Goal: Information Seeking & Learning: Learn about a topic

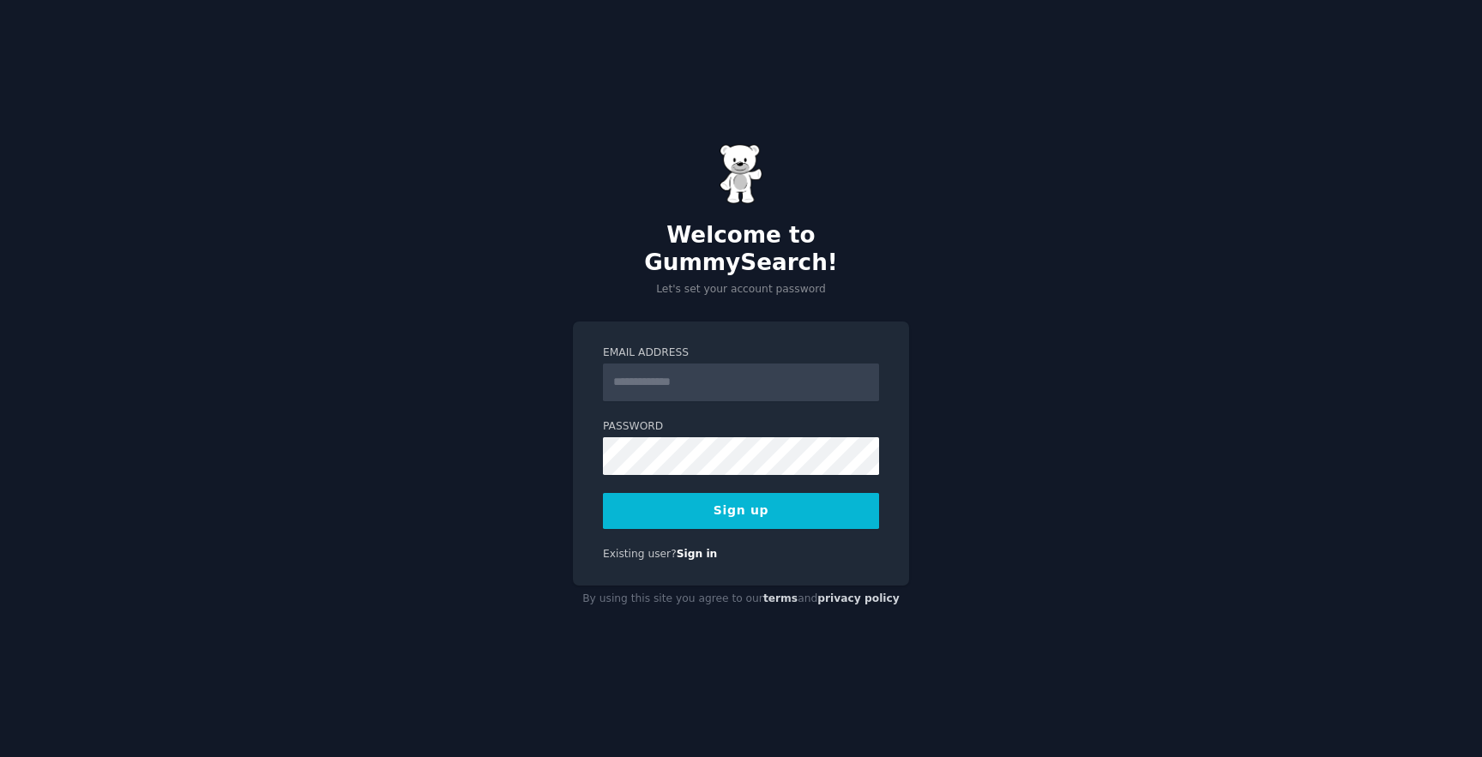
click at [768, 371] on input "Email Address" at bounding box center [741, 383] width 276 height 38
click at [768, 370] on input "Email Address" at bounding box center [741, 383] width 276 height 38
type input "**********"
click at [698, 504] on button "Sign up" at bounding box center [741, 511] width 276 height 36
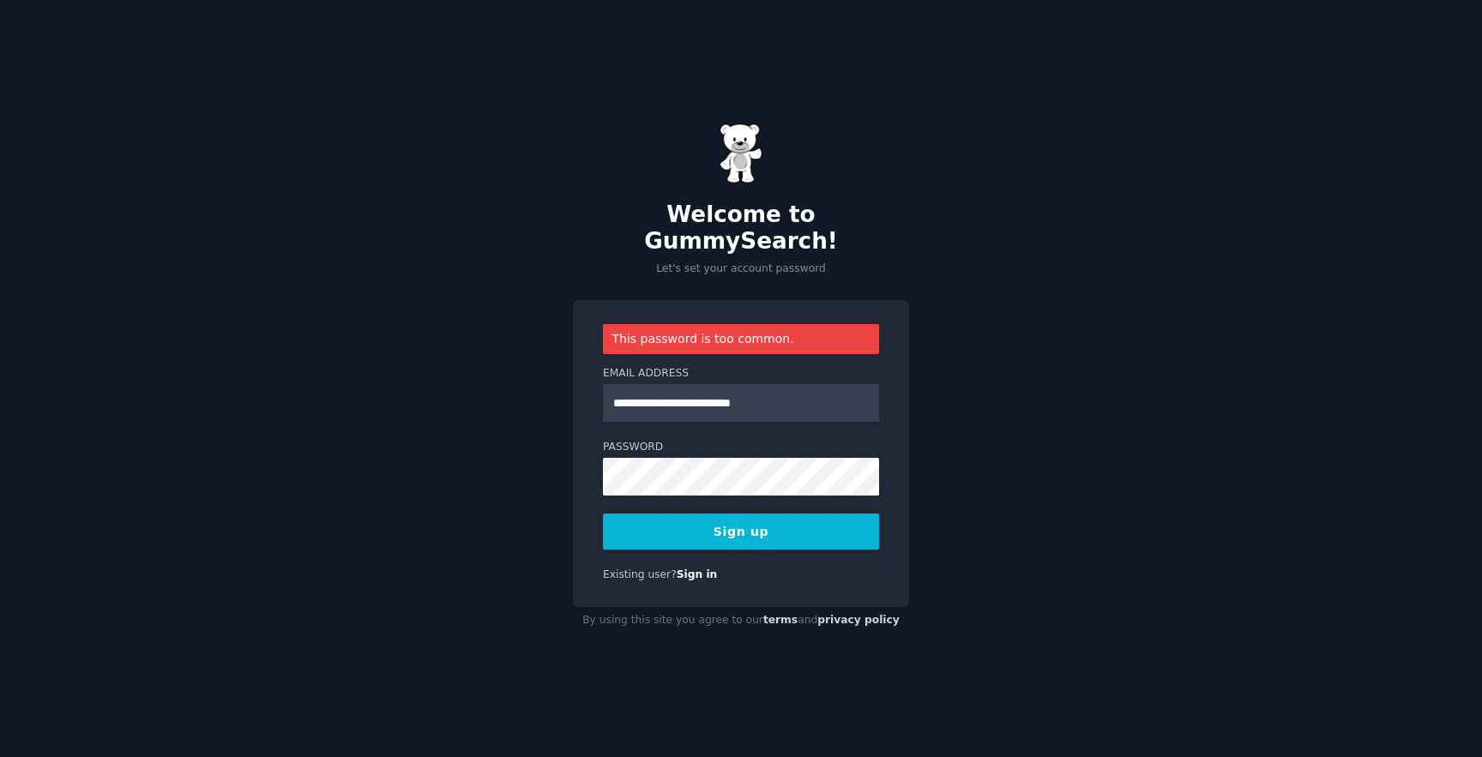
click at [737, 533] on button "Sign up" at bounding box center [741, 532] width 276 height 36
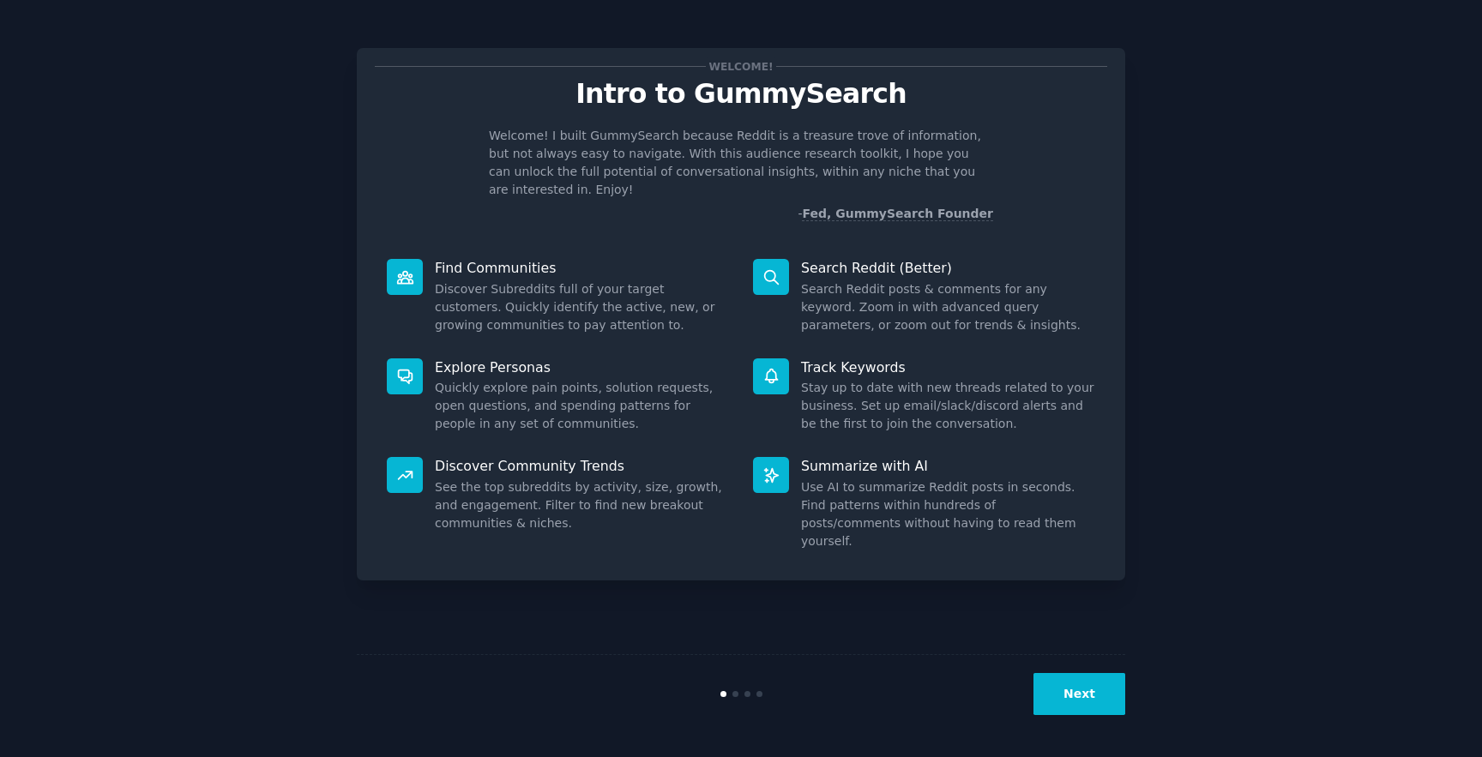
click at [1214, 240] on div "Welcome! Intro to GummySearch Welcome! I built GummySearch because Reddit is a …" at bounding box center [741, 378] width 1434 height 709
click at [1092, 707] on button "Next" at bounding box center [1079, 694] width 92 height 42
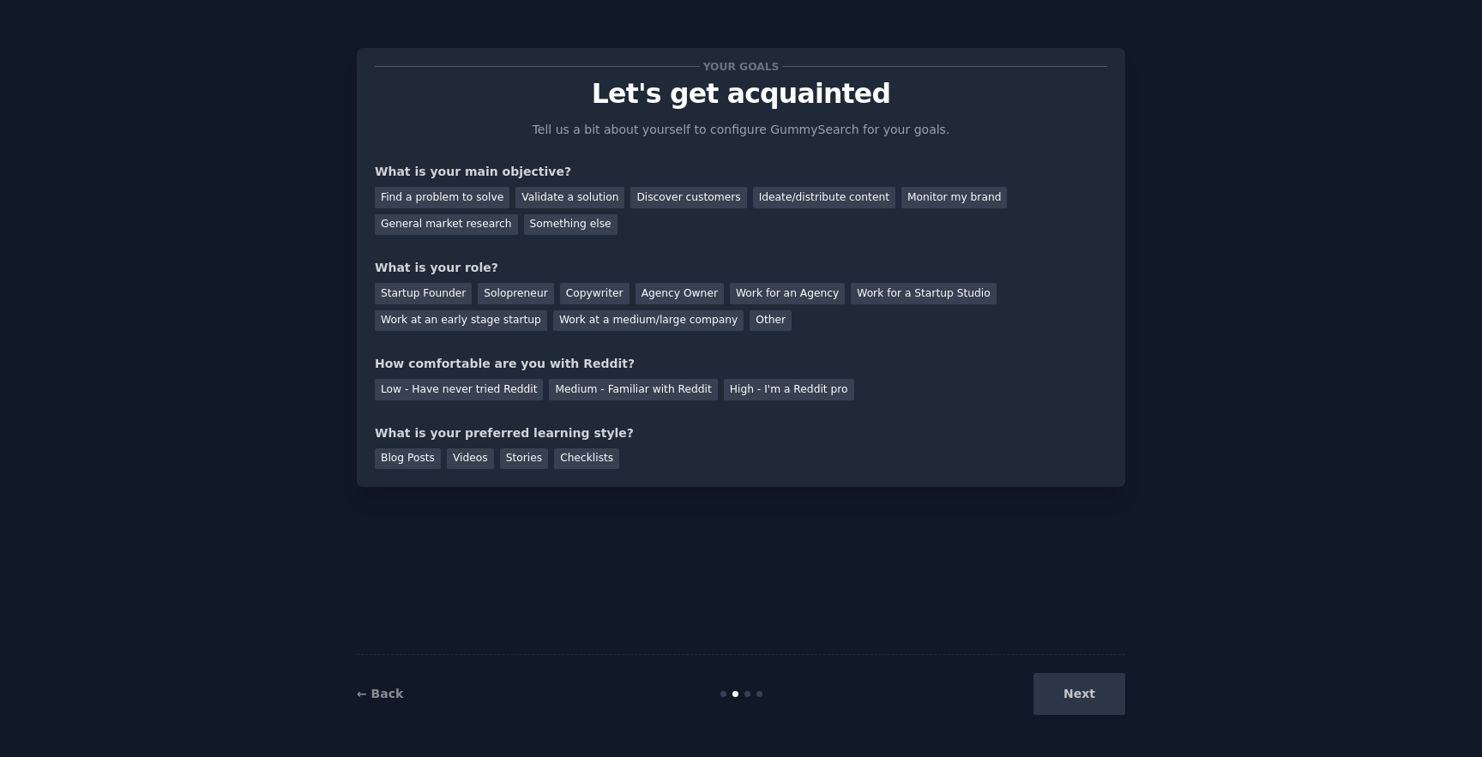
click at [1077, 697] on div "Next" at bounding box center [997, 694] width 256 height 42
click at [390, 708] on div "← Back Next" at bounding box center [741, 693] width 768 height 79
click at [381, 697] on link "← Back" at bounding box center [380, 694] width 46 height 14
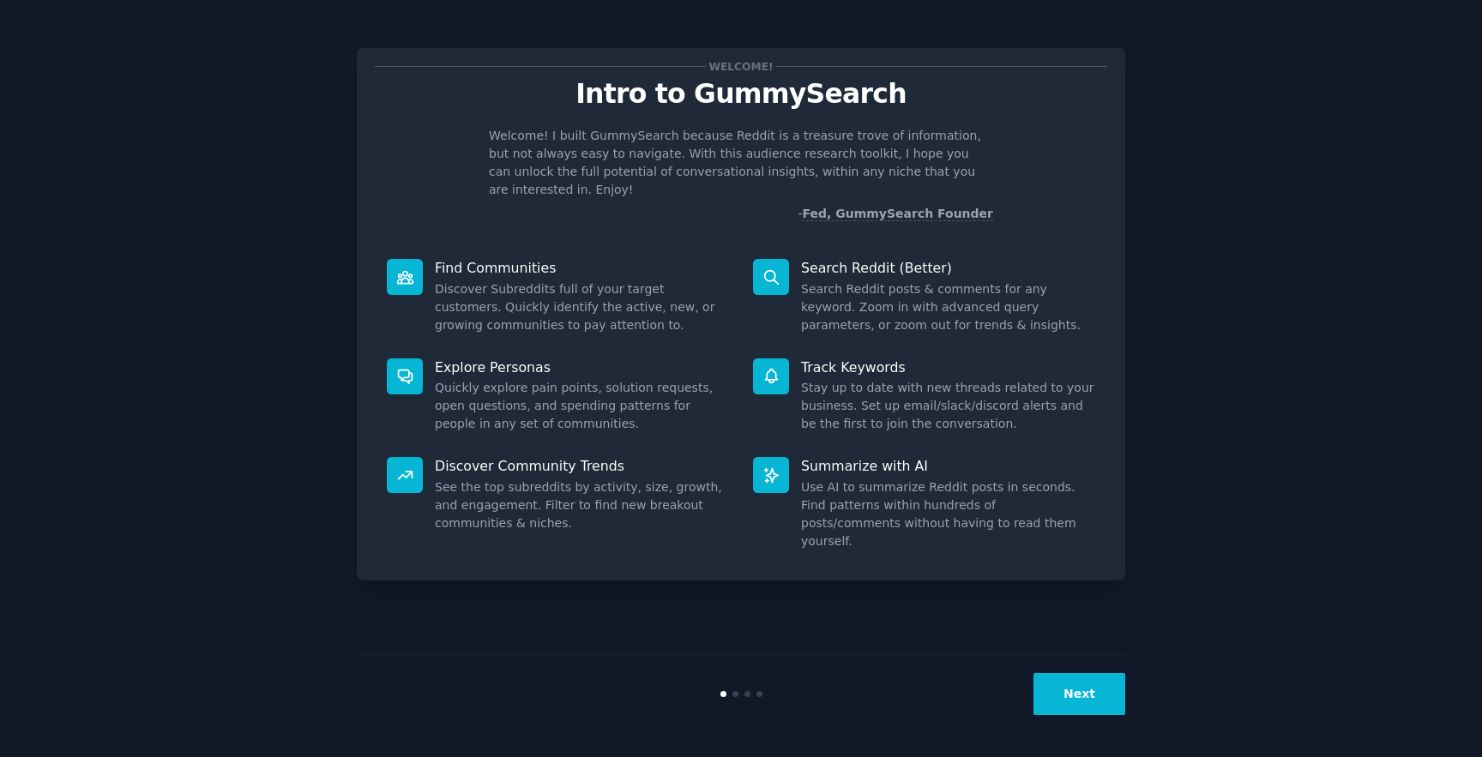
click at [1075, 687] on button "Next" at bounding box center [1079, 694] width 92 height 42
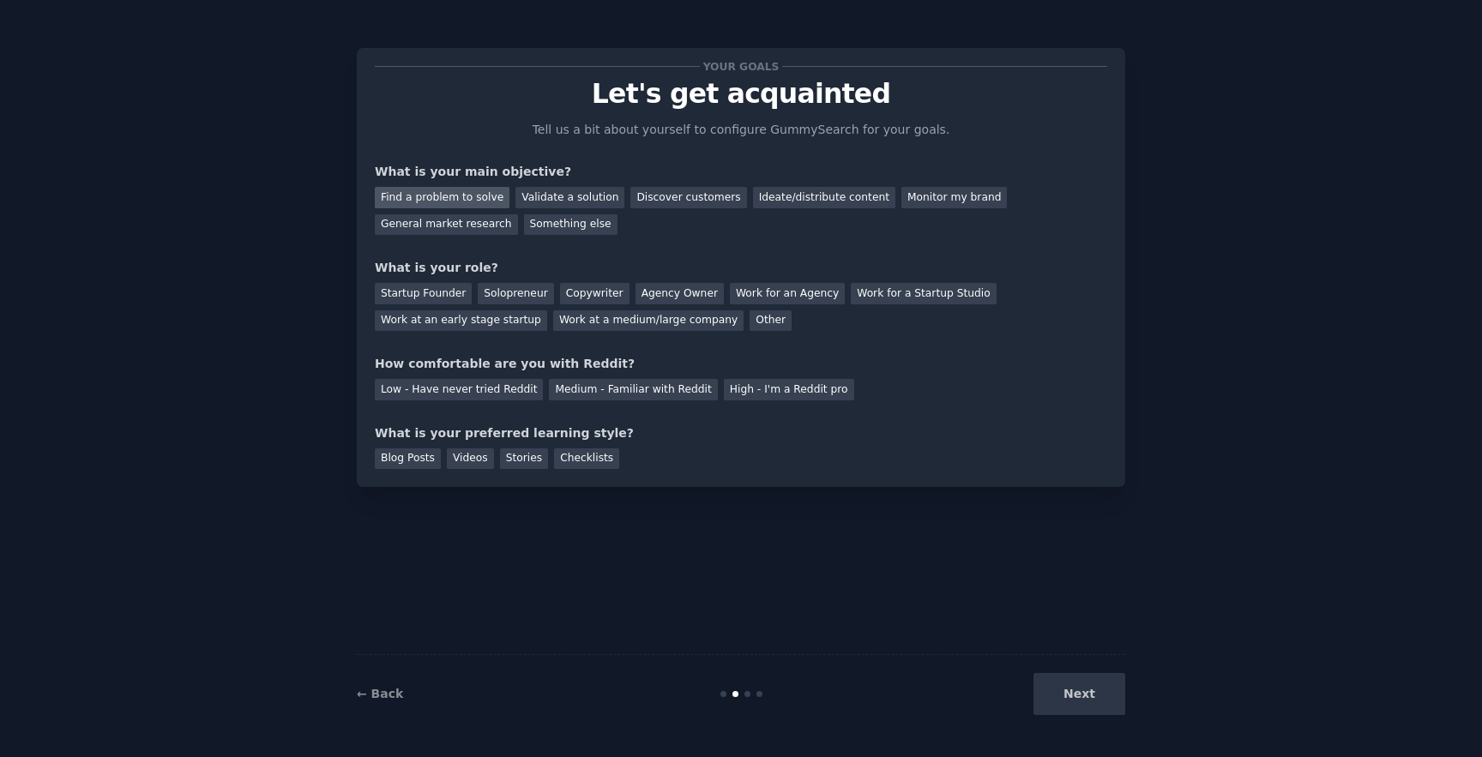
click at [463, 198] on div "Find a problem to solve" at bounding box center [442, 197] width 135 height 21
click at [659, 201] on div "Discover customers" at bounding box center [688, 197] width 116 height 21
click at [482, 209] on div "Find a problem to solve Validate a solution Discover customers Ideate/distribut…" at bounding box center [741, 208] width 732 height 54
click at [476, 198] on div "Find a problem to solve" at bounding box center [442, 197] width 135 height 21
click at [1100, 695] on div "Next" at bounding box center [997, 694] width 256 height 42
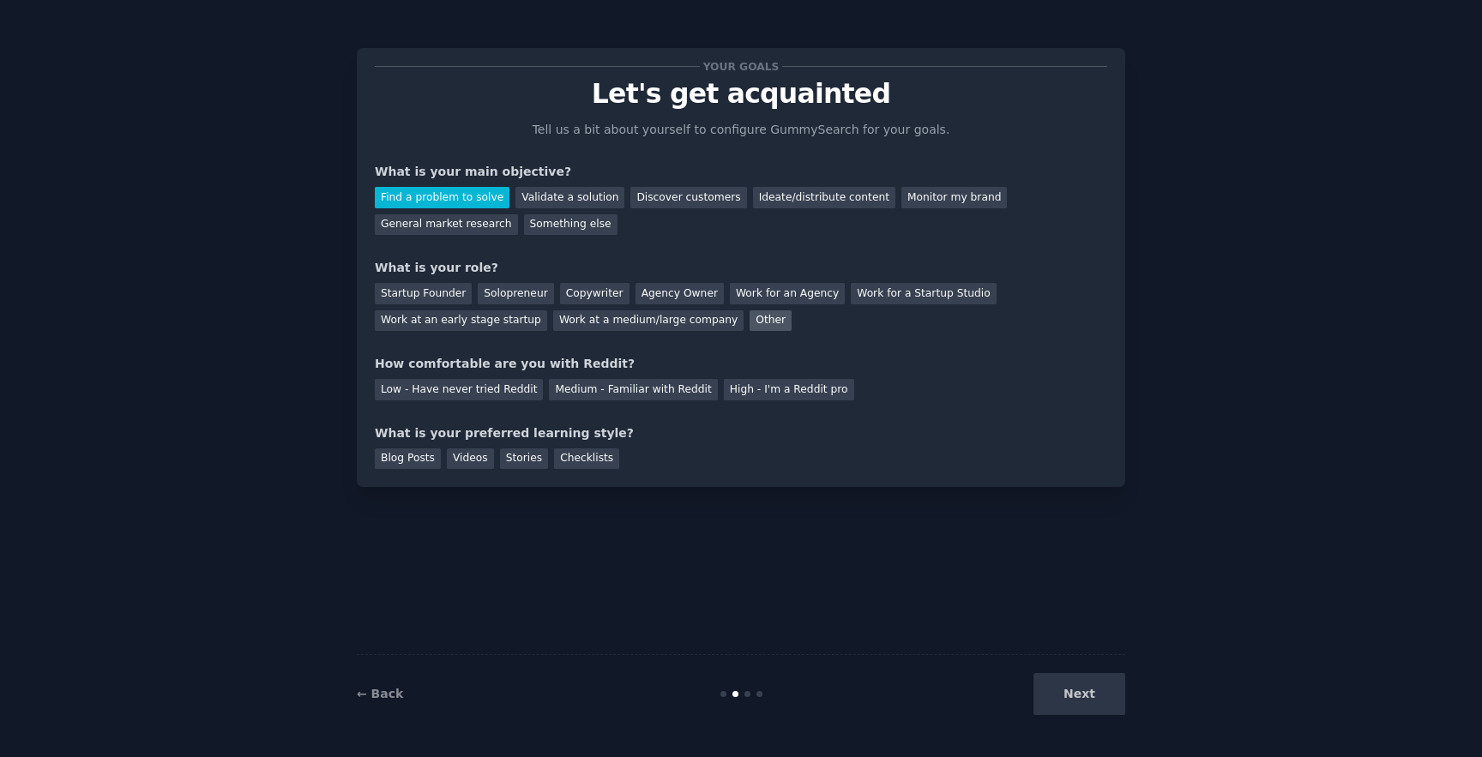
click at [751, 318] on div "Other" at bounding box center [770, 320] width 42 height 21
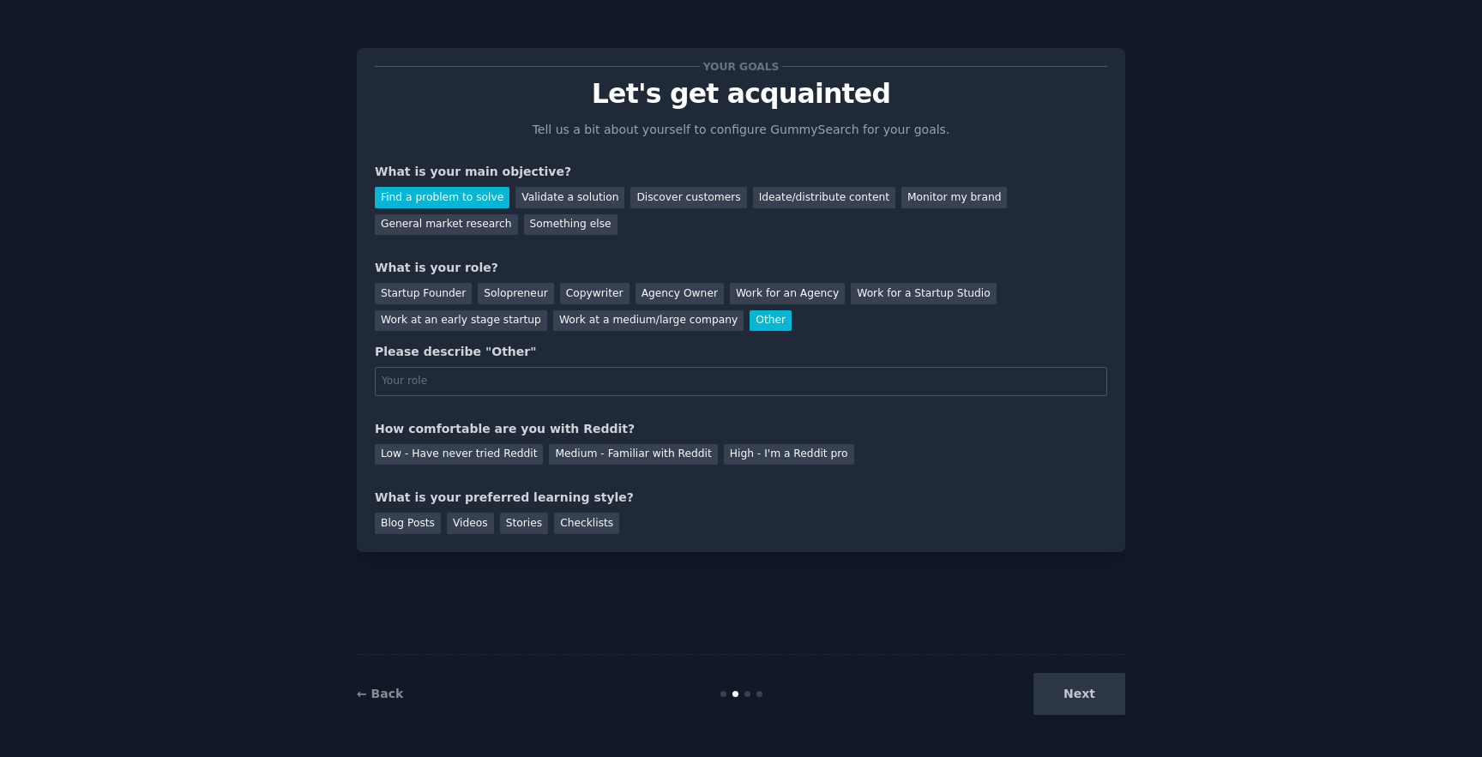
click at [546, 304] on div "Startup Founder Solopreneur Copywriter Agency Owner Work for an Agency Work for…" at bounding box center [741, 304] width 732 height 54
click at [539, 300] on div "Solopreneur" at bounding box center [515, 293] width 75 height 21
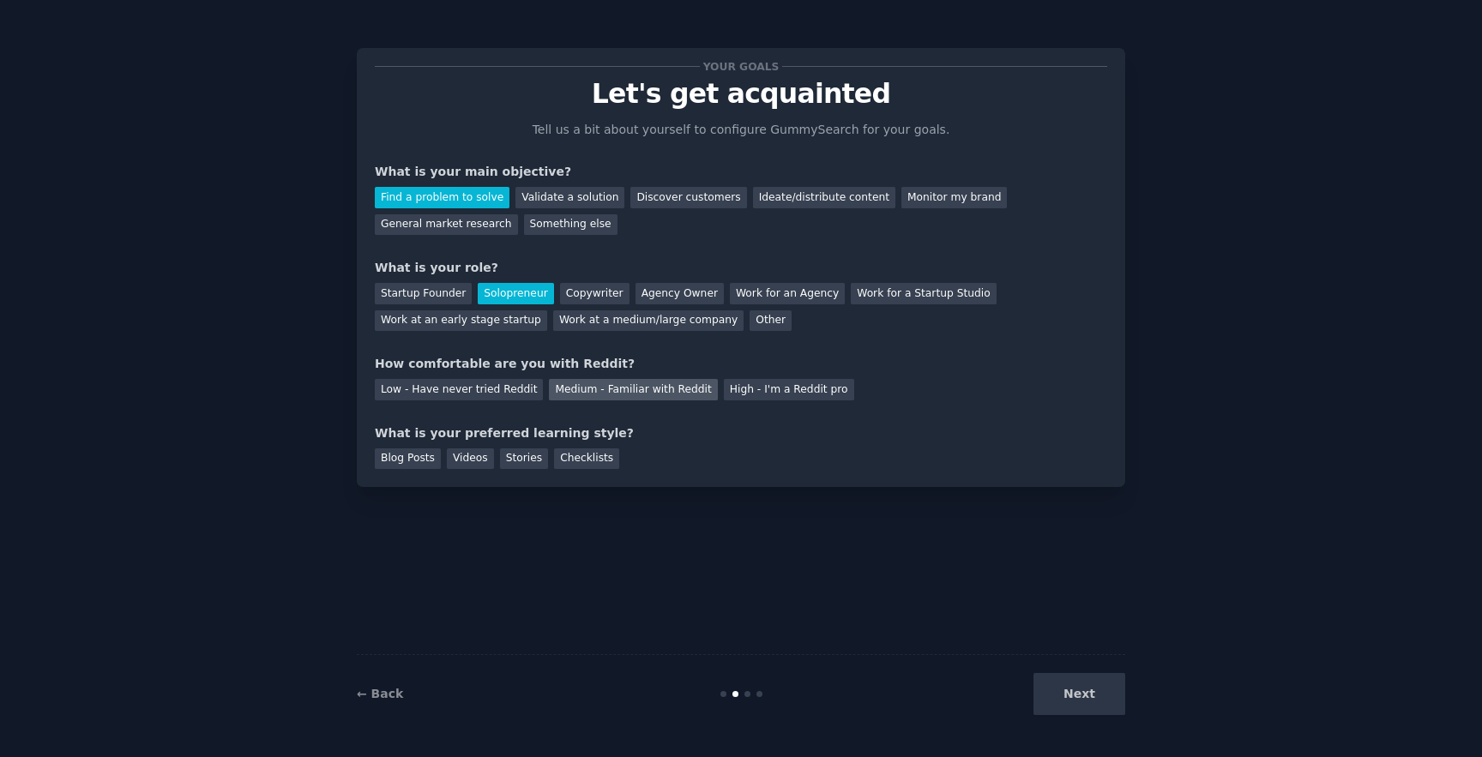
click at [595, 395] on div "Medium - Familiar with Reddit" at bounding box center [633, 389] width 168 height 21
click at [610, 466] on div "Checklists" at bounding box center [586, 458] width 65 height 21
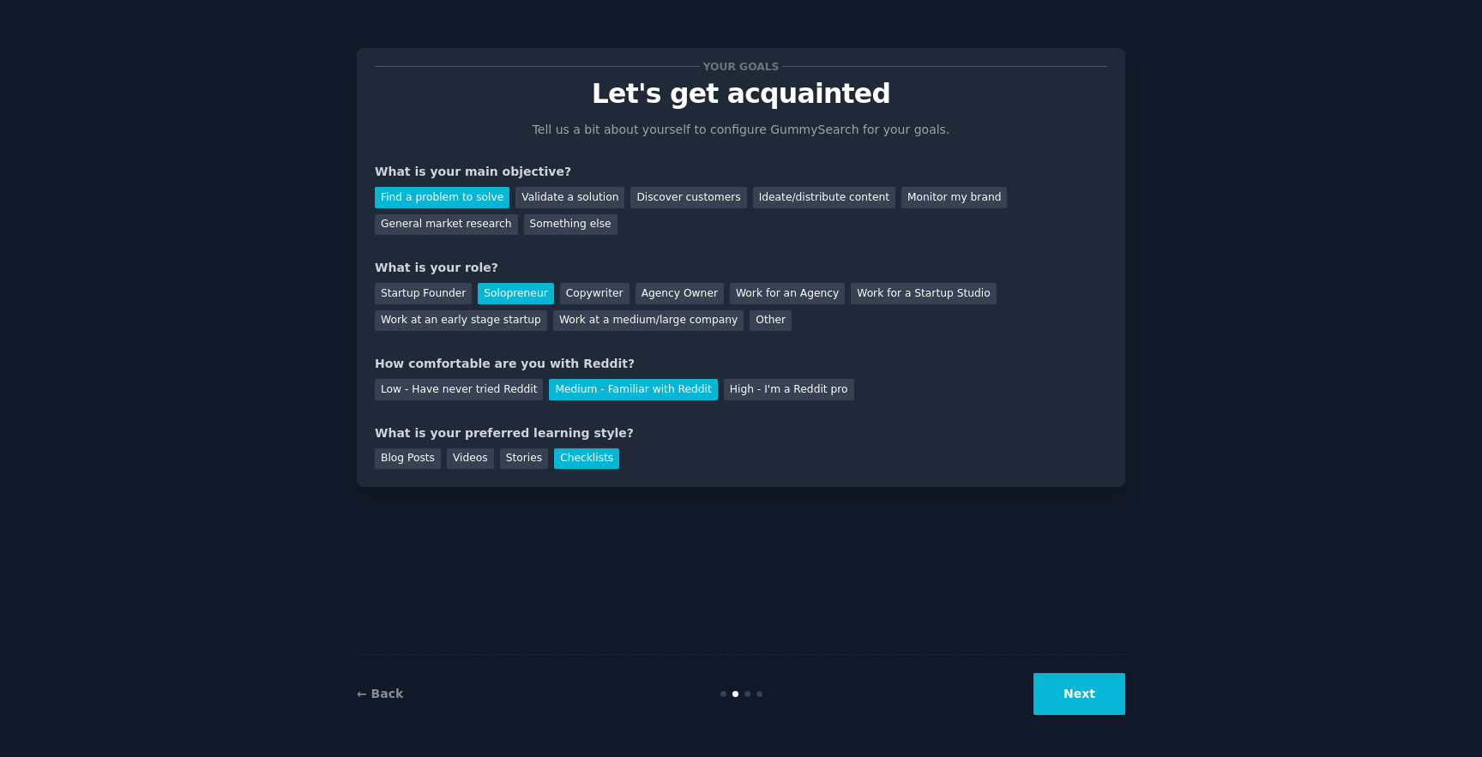
click at [1109, 719] on div "← Back Next" at bounding box center [741, 693] width 768 height 79
click at [1102, 709] on button "Next" at bounding box center [1079, 694] width 92 height 42
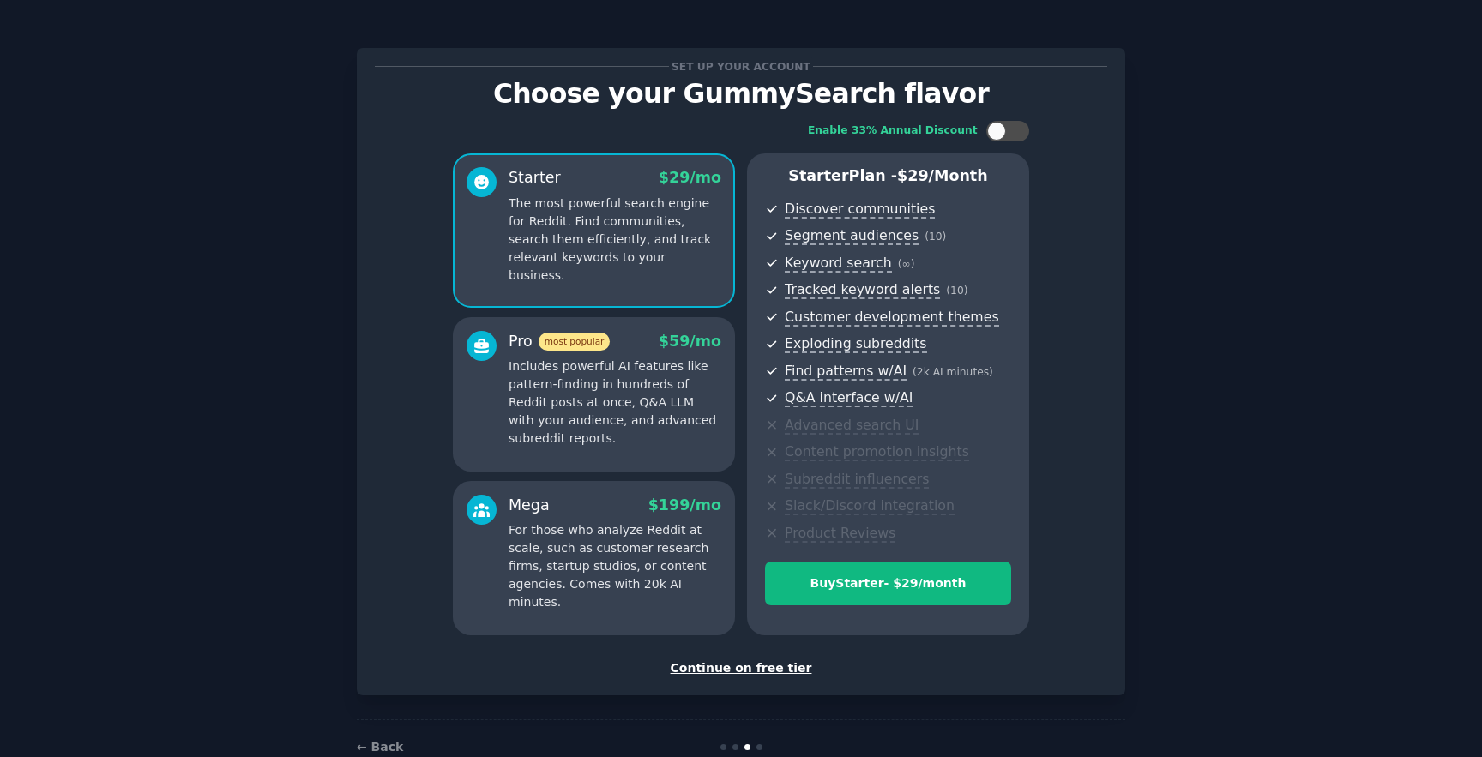
click at [790, 671] on div "Continue on free tier" at bounding box center [741, 668] width 732 height 18
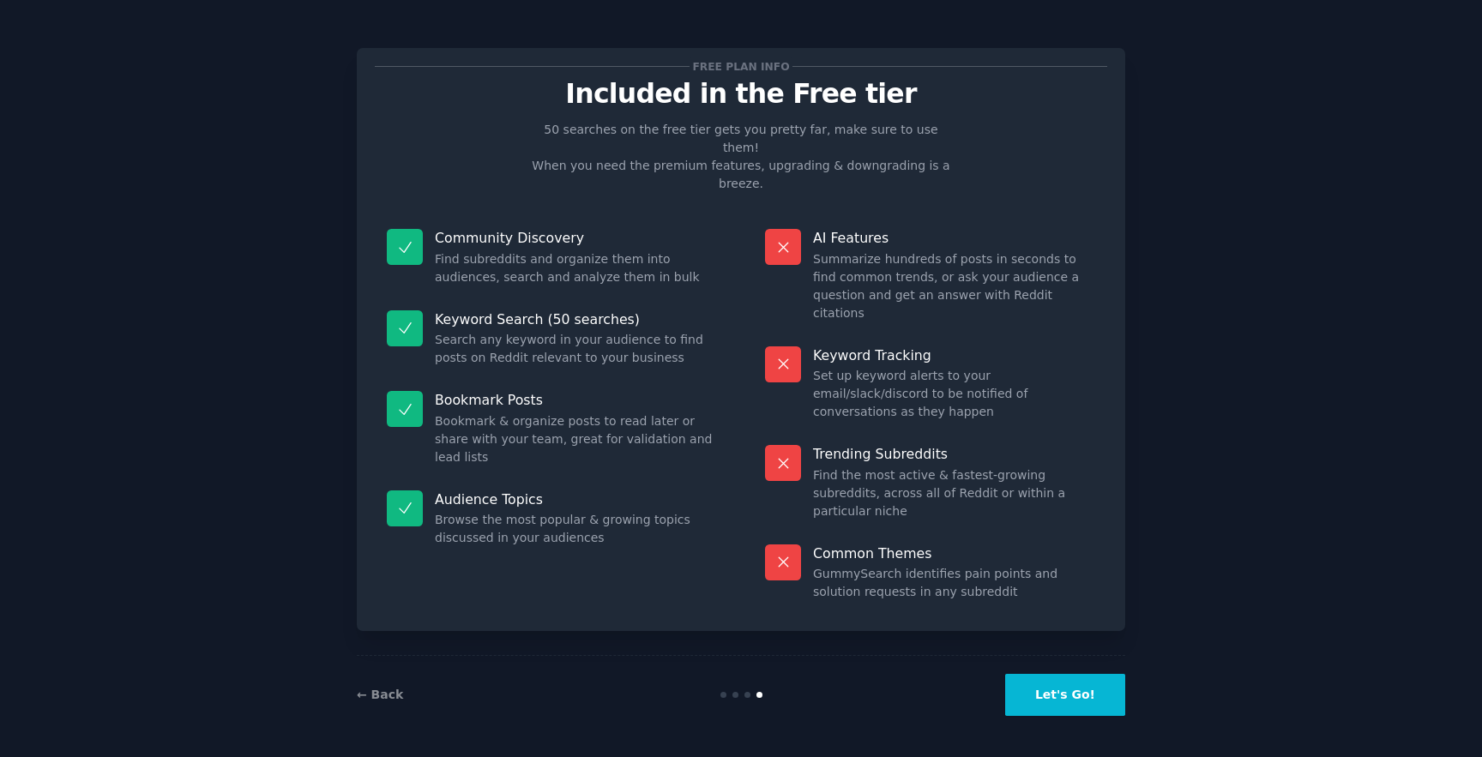
click at [1073, 696] on button "Let's Go!" at bounding box center [1065, 695] width 120 height 42
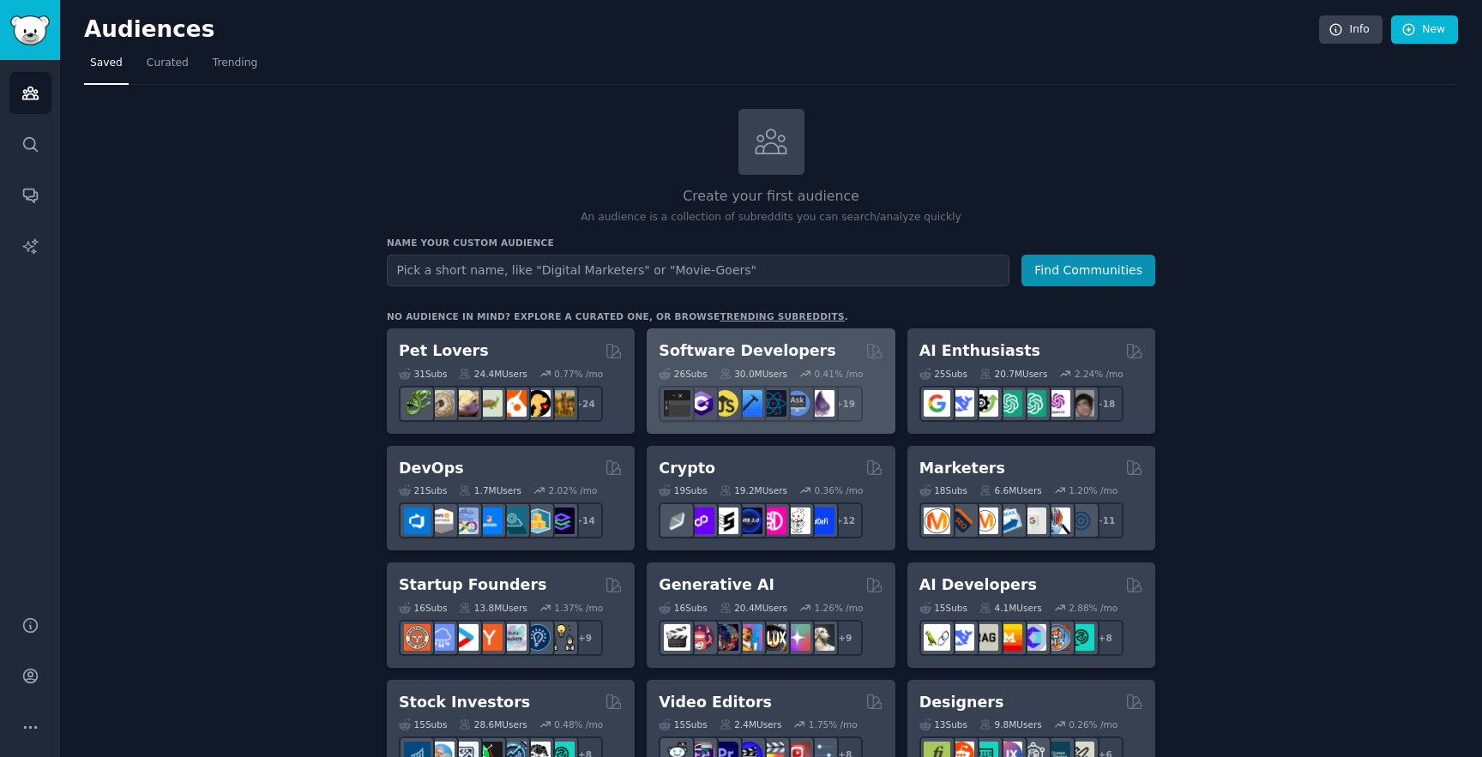
click at [780, 352] on h2 "Software Developers" at bounding box center [747, 350] width 177 height 21
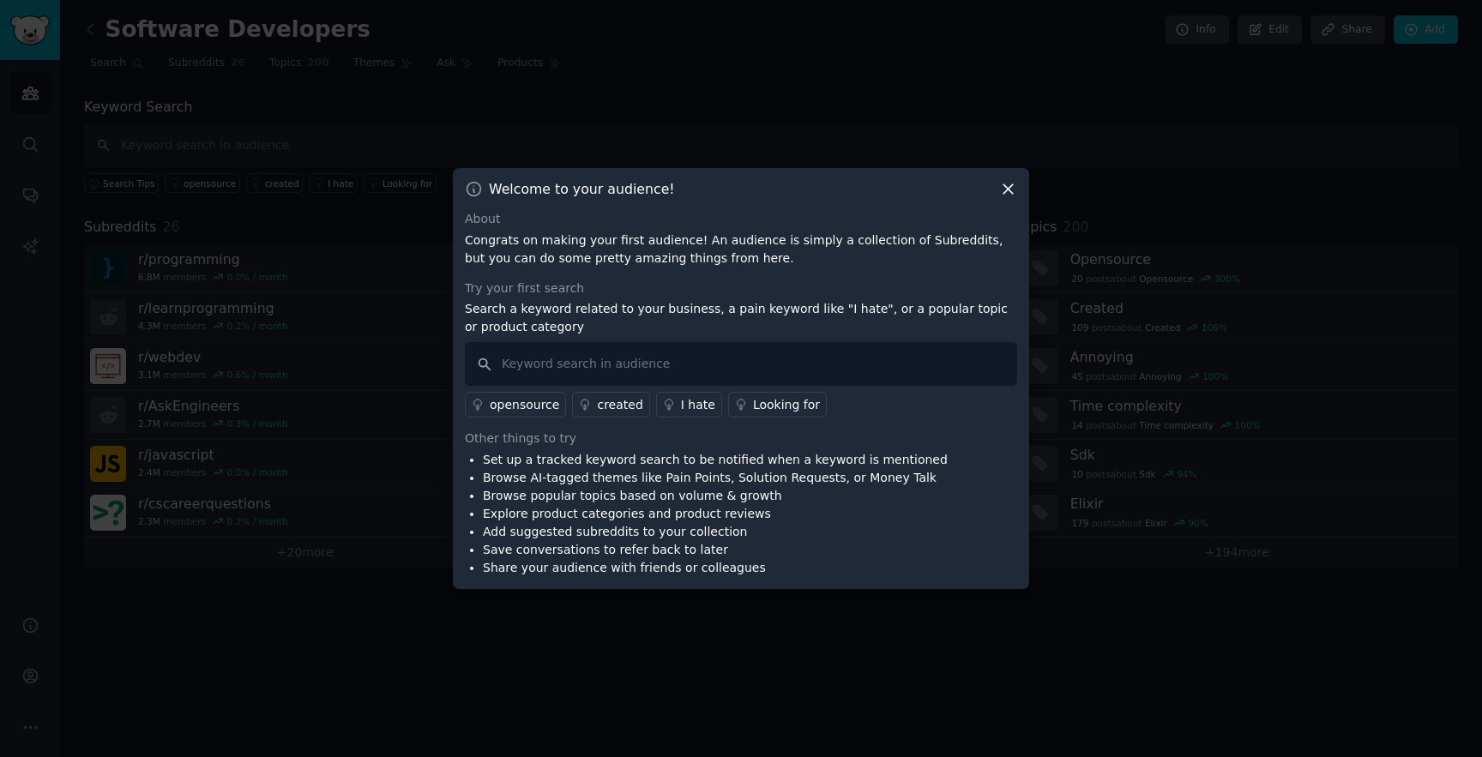
click at [1030, 178] on div at bounding box center [741, 378] width 1482 height 757
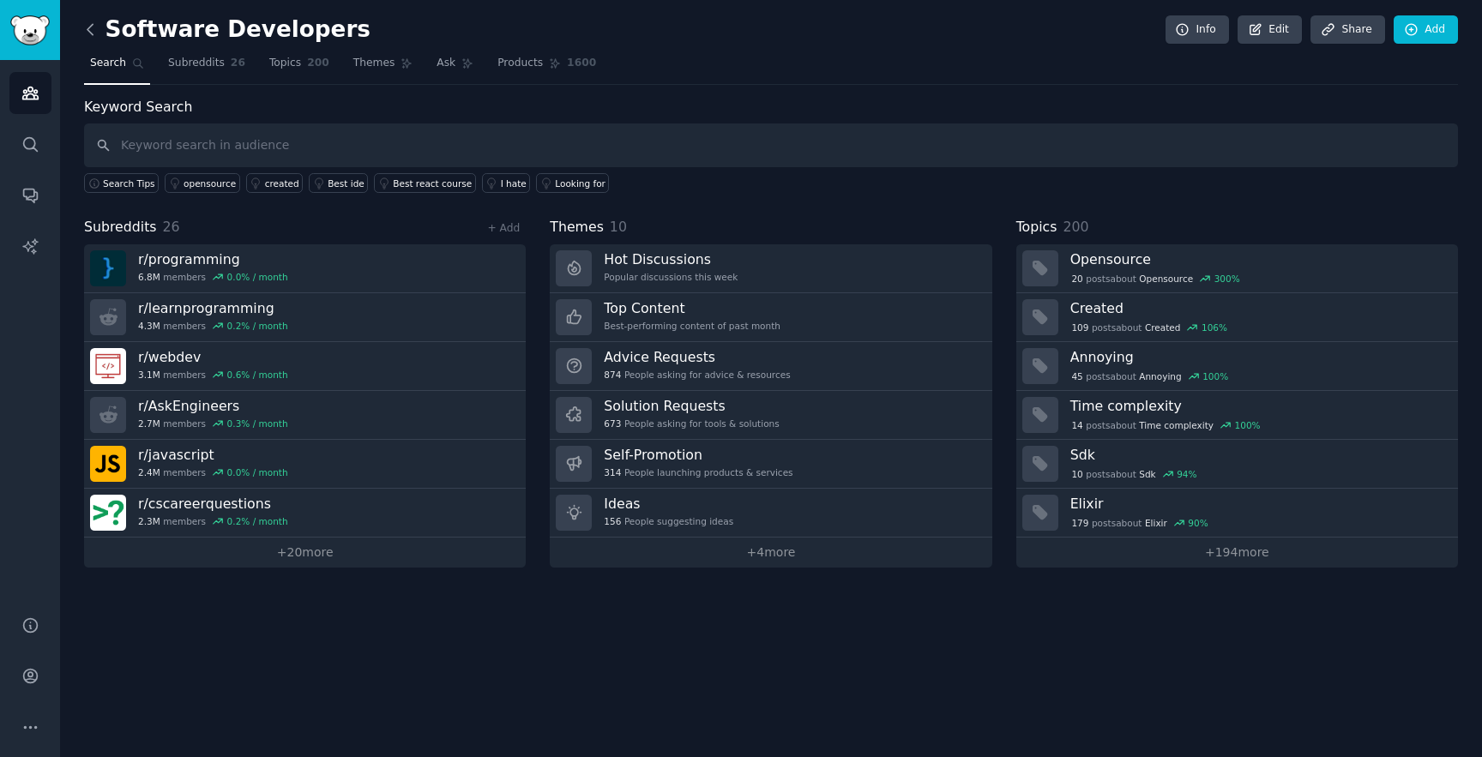
click at [85, 34] on icon at bounding box center [90, 30] width 18 height 18
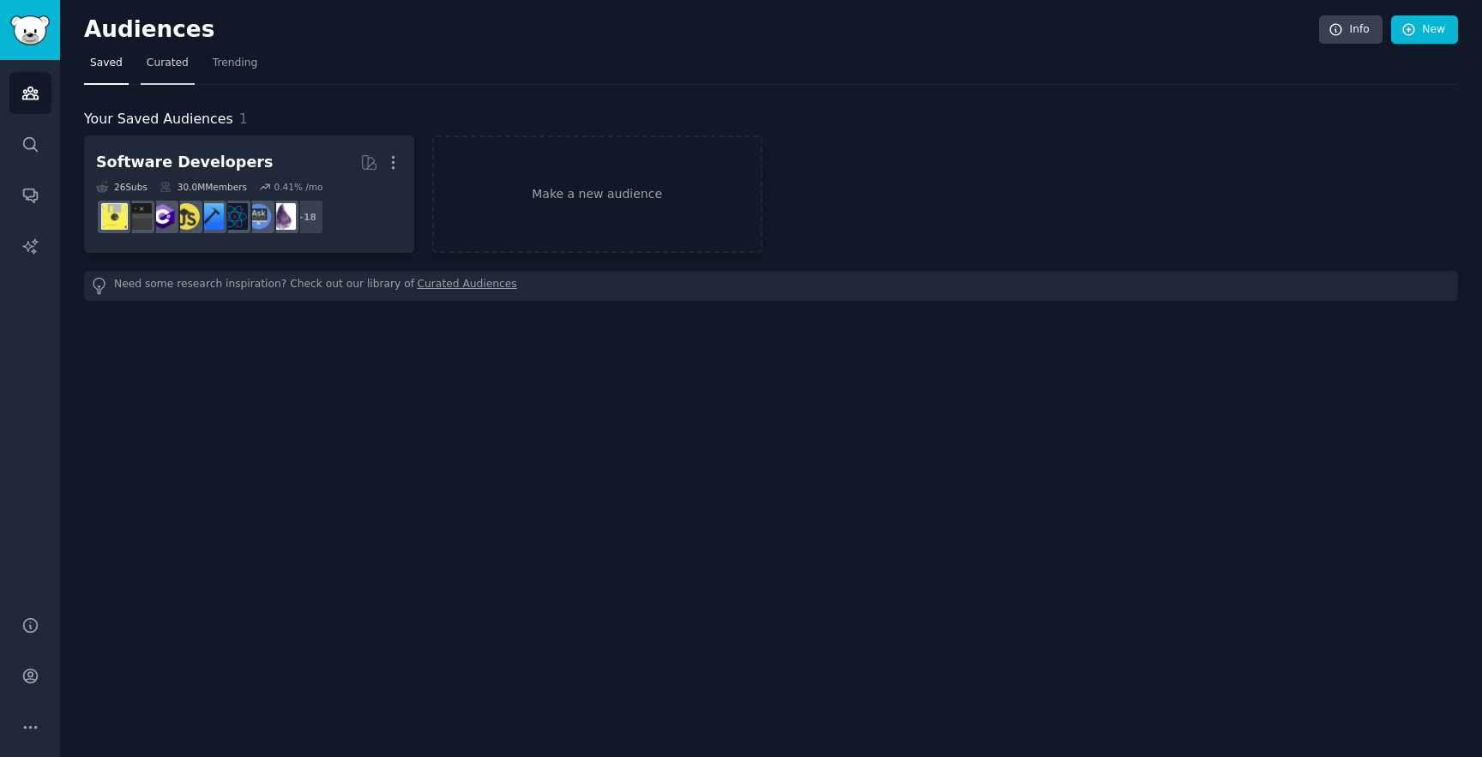
click at [172, 67] on span "Curated" at bounding box center [168, 63] width 42 height 15
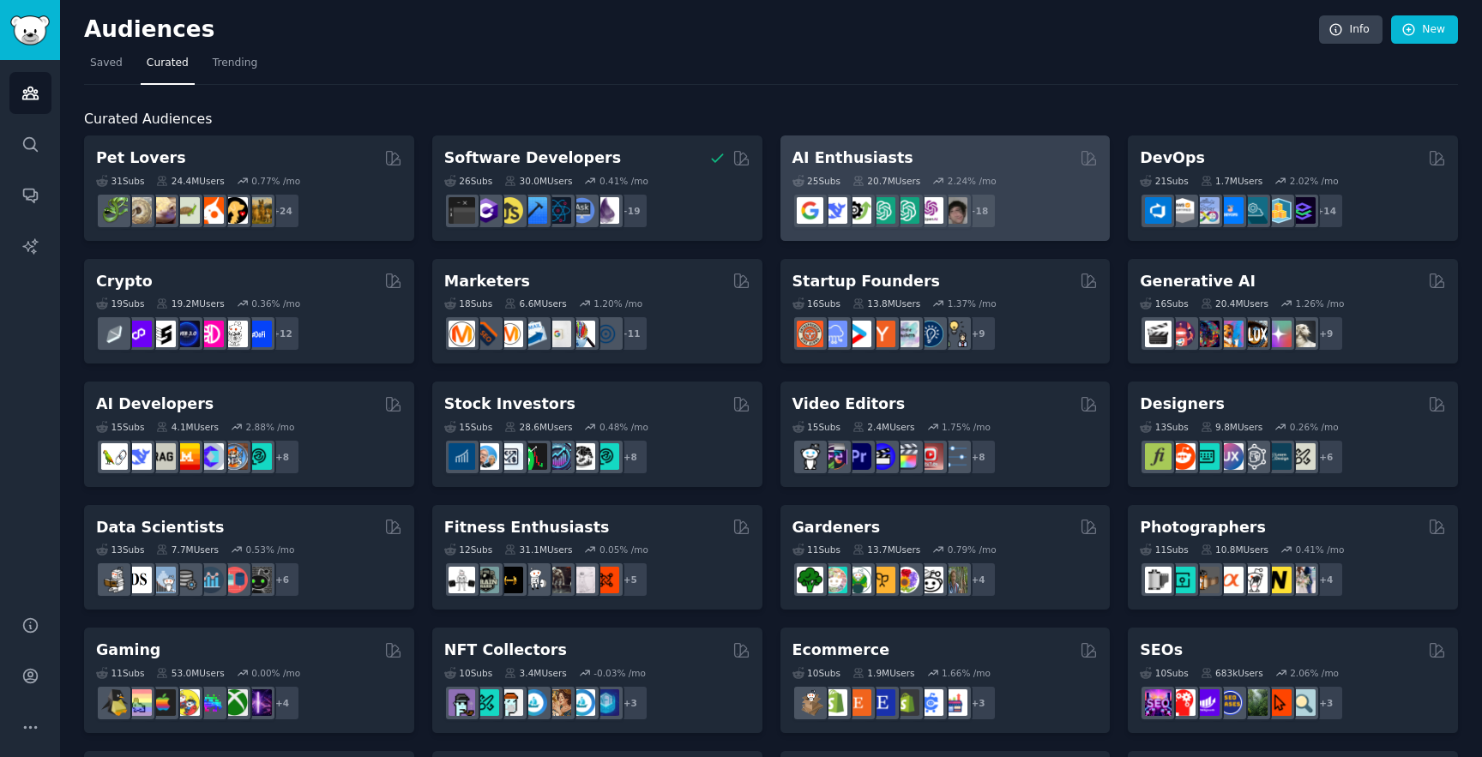
click at [973, 172] on div "25 Sub s 20.7M Users 2.24 % /mo r/ArtificalIntelligence + 18" at bounding box center [945, 199] width 306 height 60
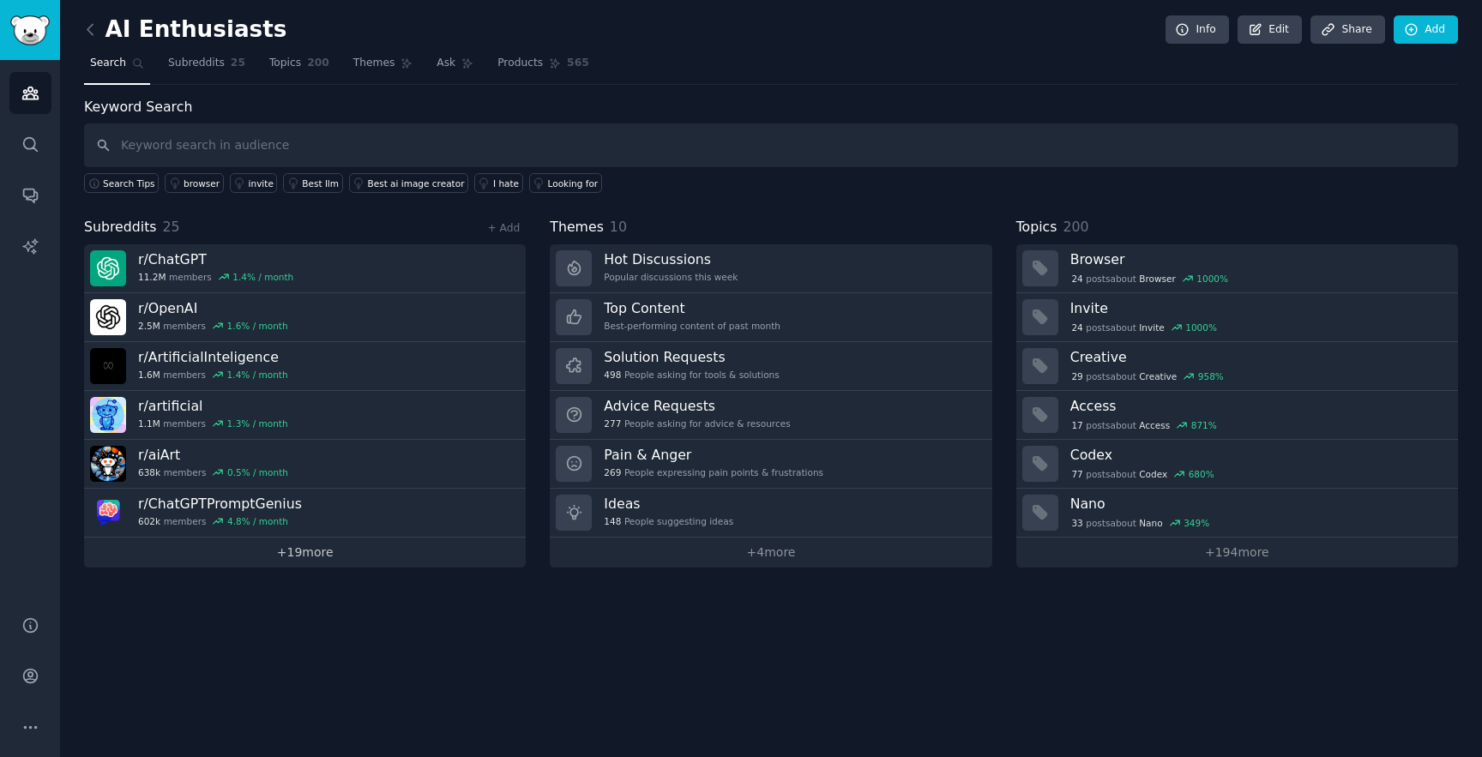
click at [352, 555] on link "+ 19 more" at bounding box center [305, 553] width 442 height 30
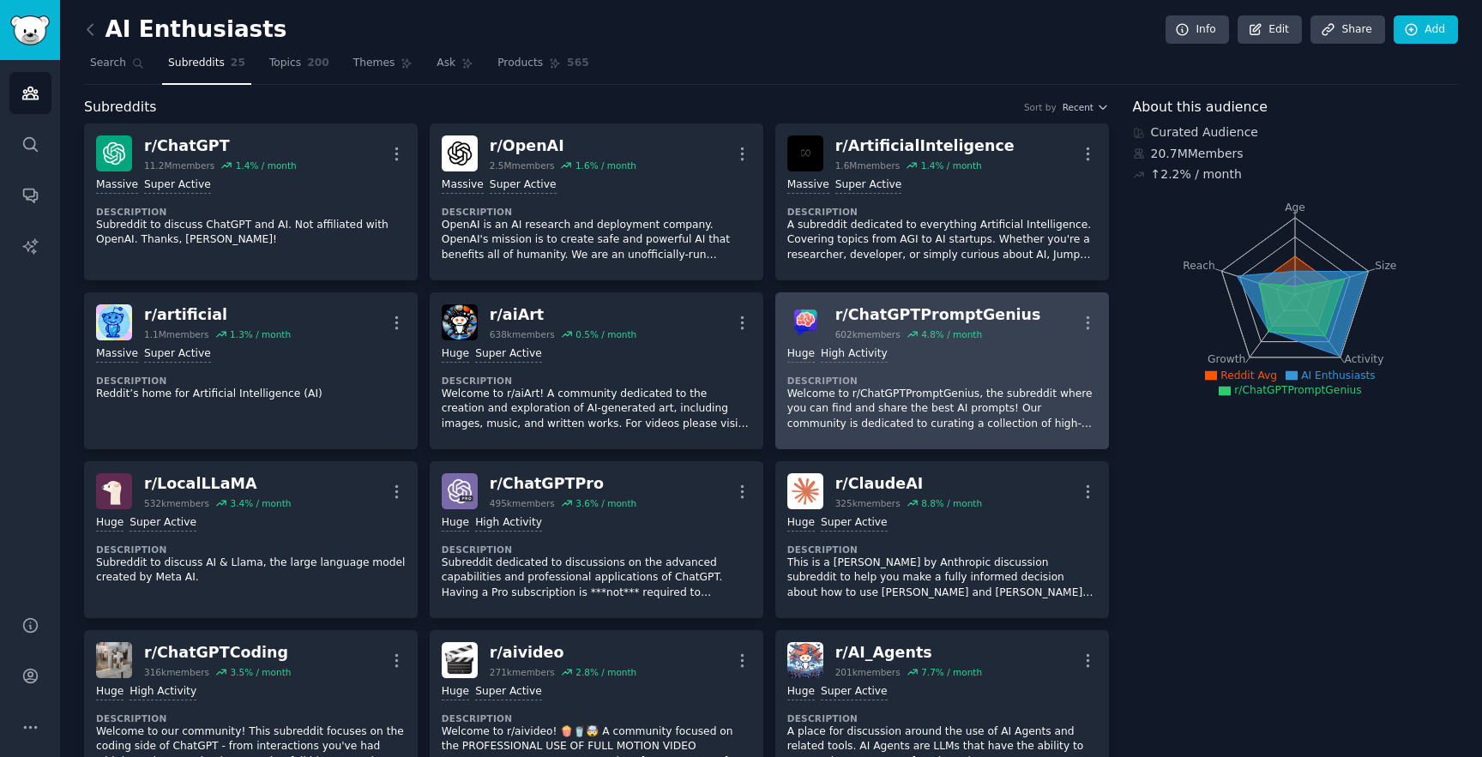
click at [972, 348] on div "Huge High Activity" at bounding box center [942, 354] width 310 height 16
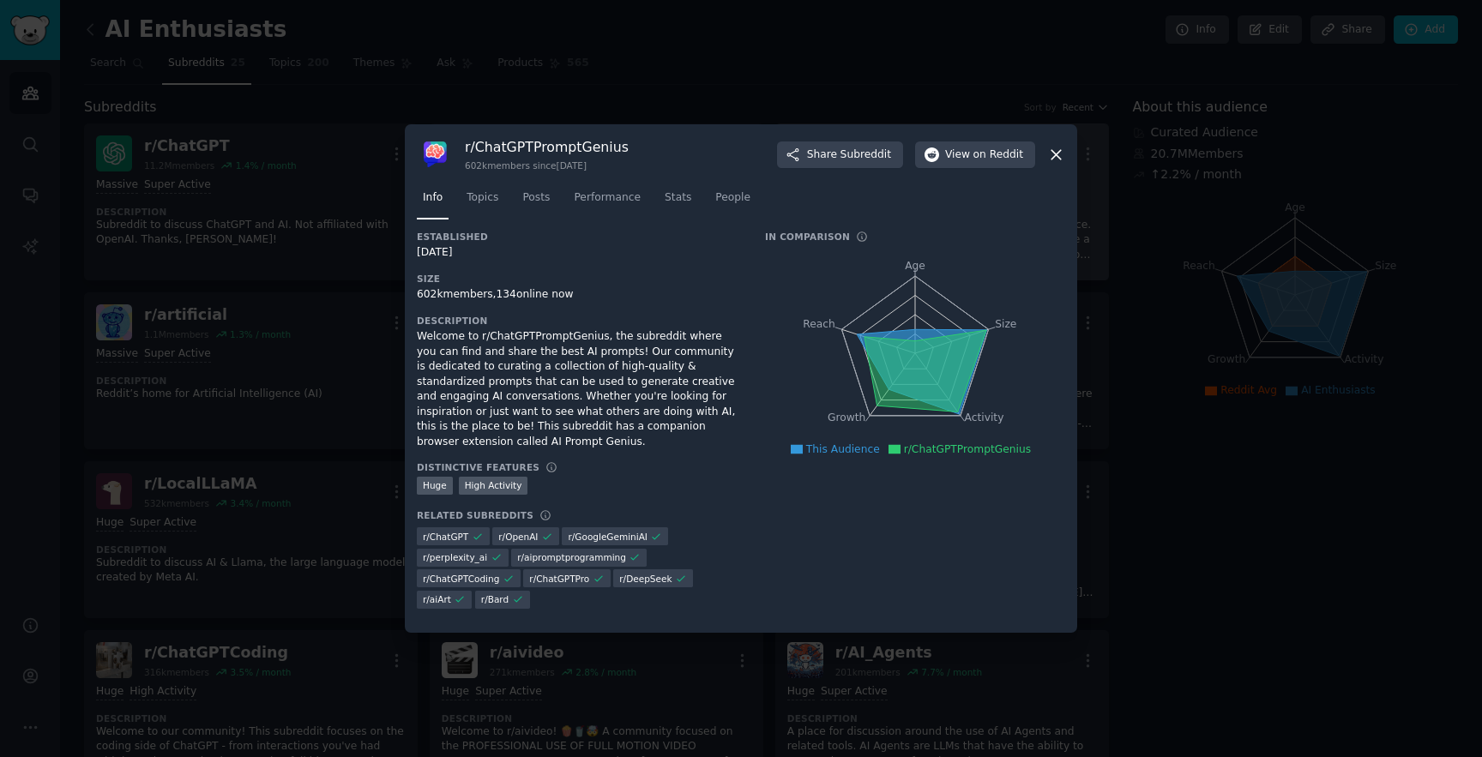
click at [1057, 147] on icon at bounding box center [1056, 155] width 18 height 18
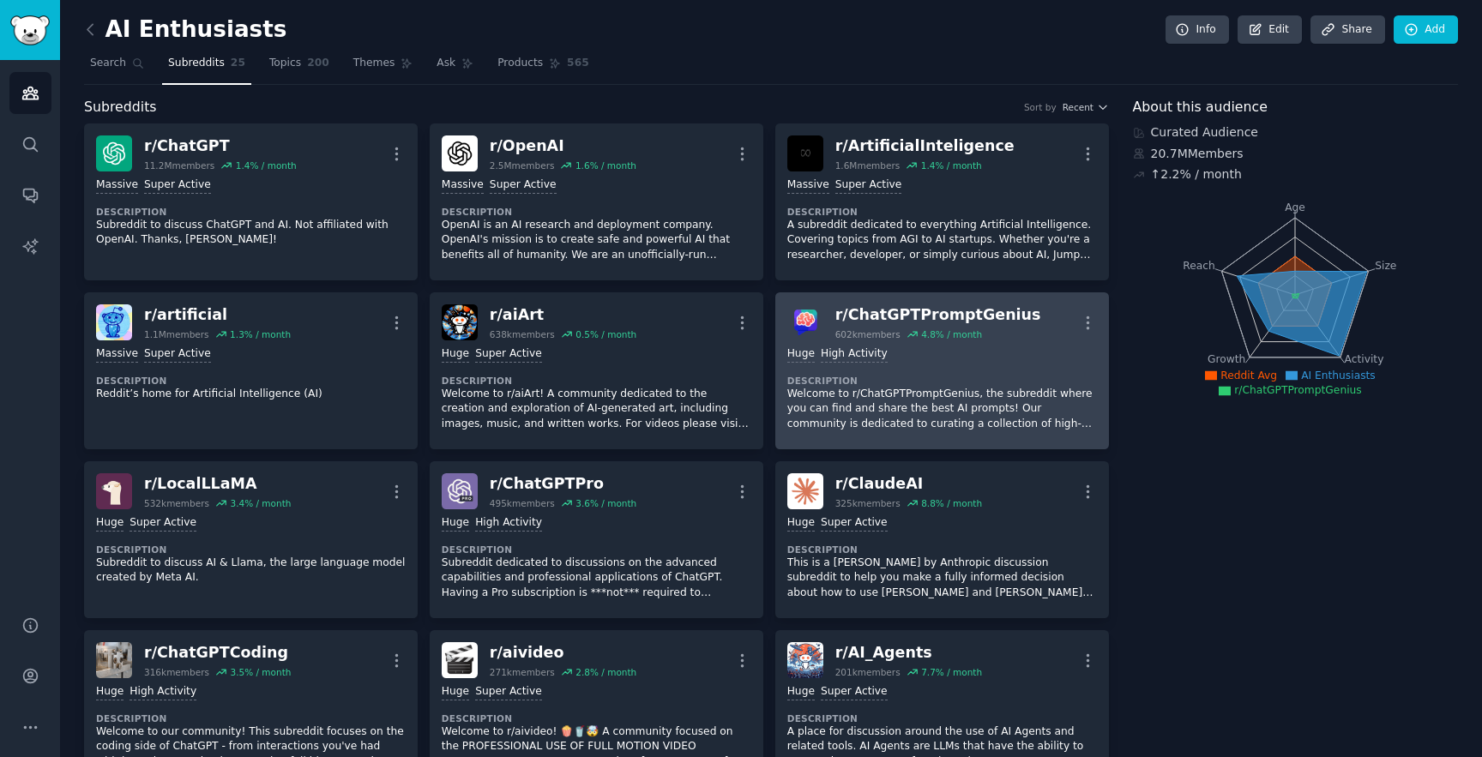
click at [1047, 348] on div "Huge High Activity" at bounding box center [942, 354] width 310 height 16
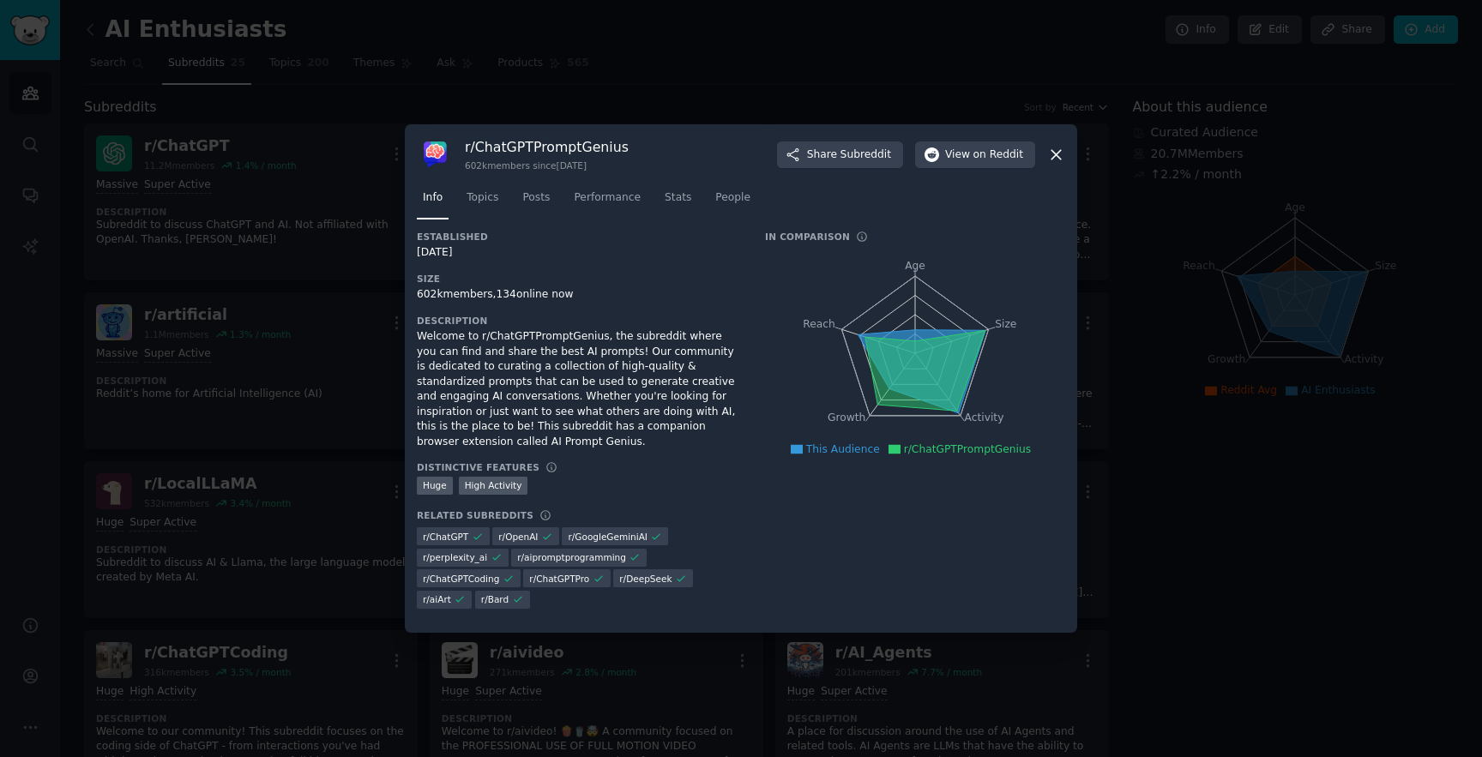
click at [1051, 154] on icon at bounding box center [1056, 155] width 18 height 18
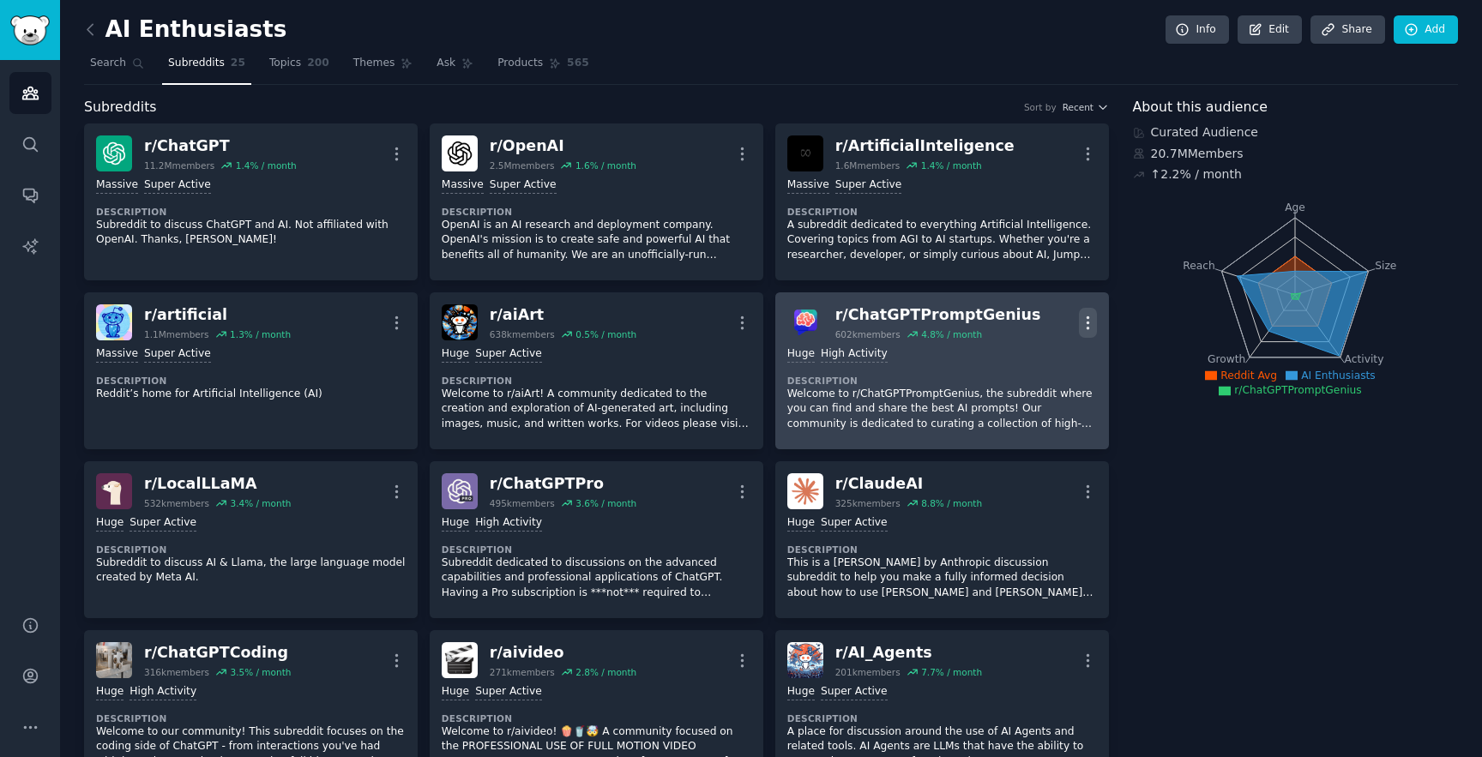
click at [1079, 329] on icon "button" at bounding box center [1088, 323] width 18 height 18
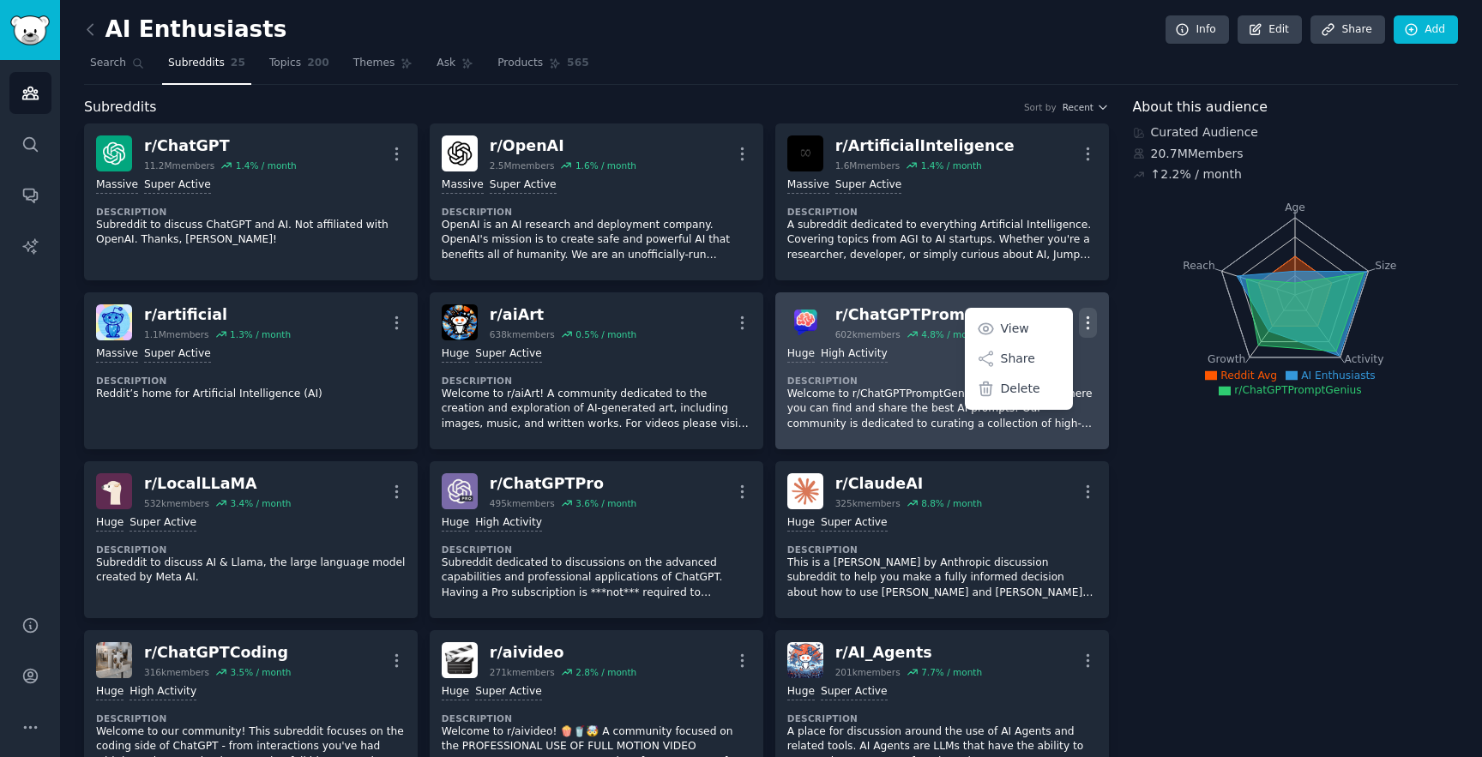
click at [1092, 330] on icon "button" at bounding box center [1088, 323] width 18 height 18
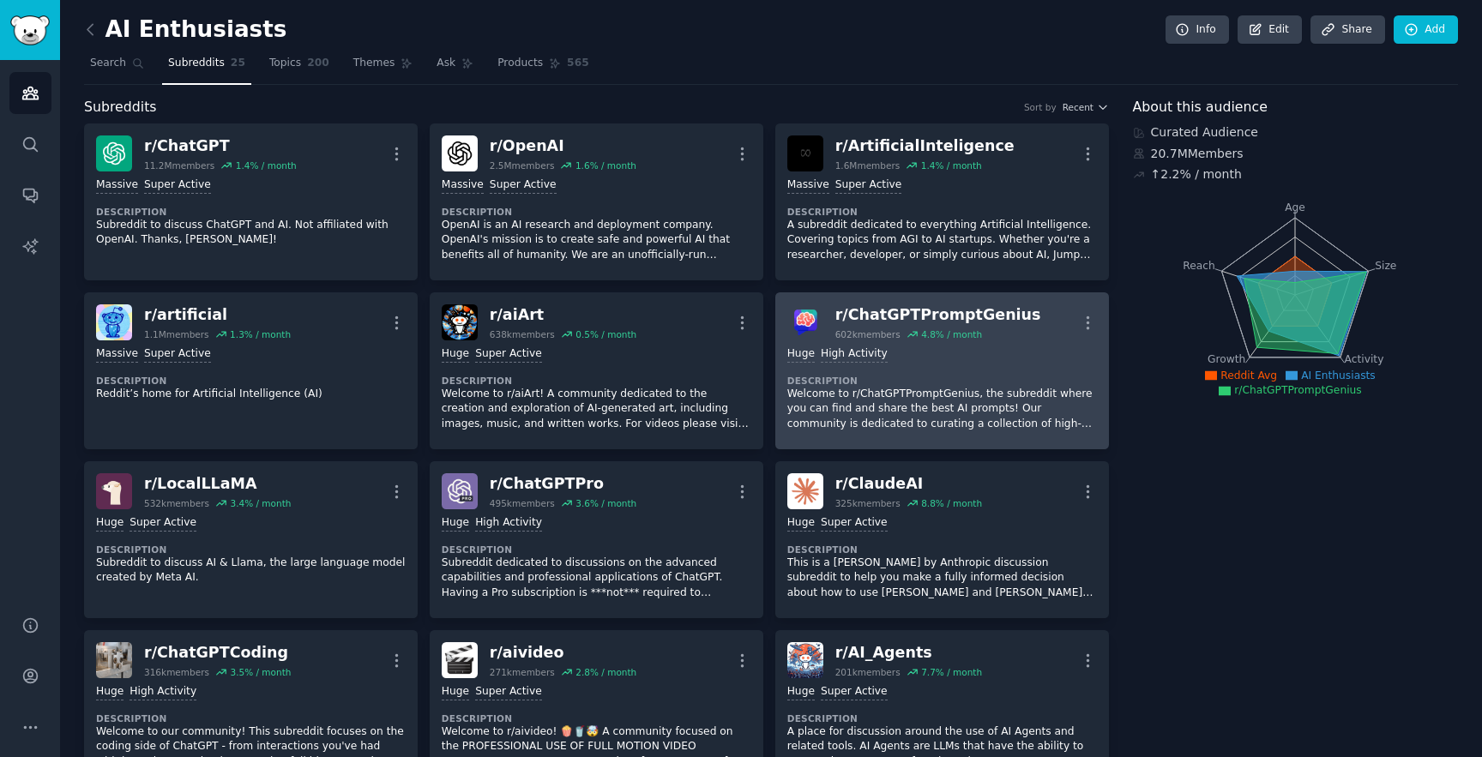
click at [1056, 310] on div "r/ ChatGPTPromptGenius 602k members 4.8 % / month More" at bounding box center [942, 322] width 310 height 36
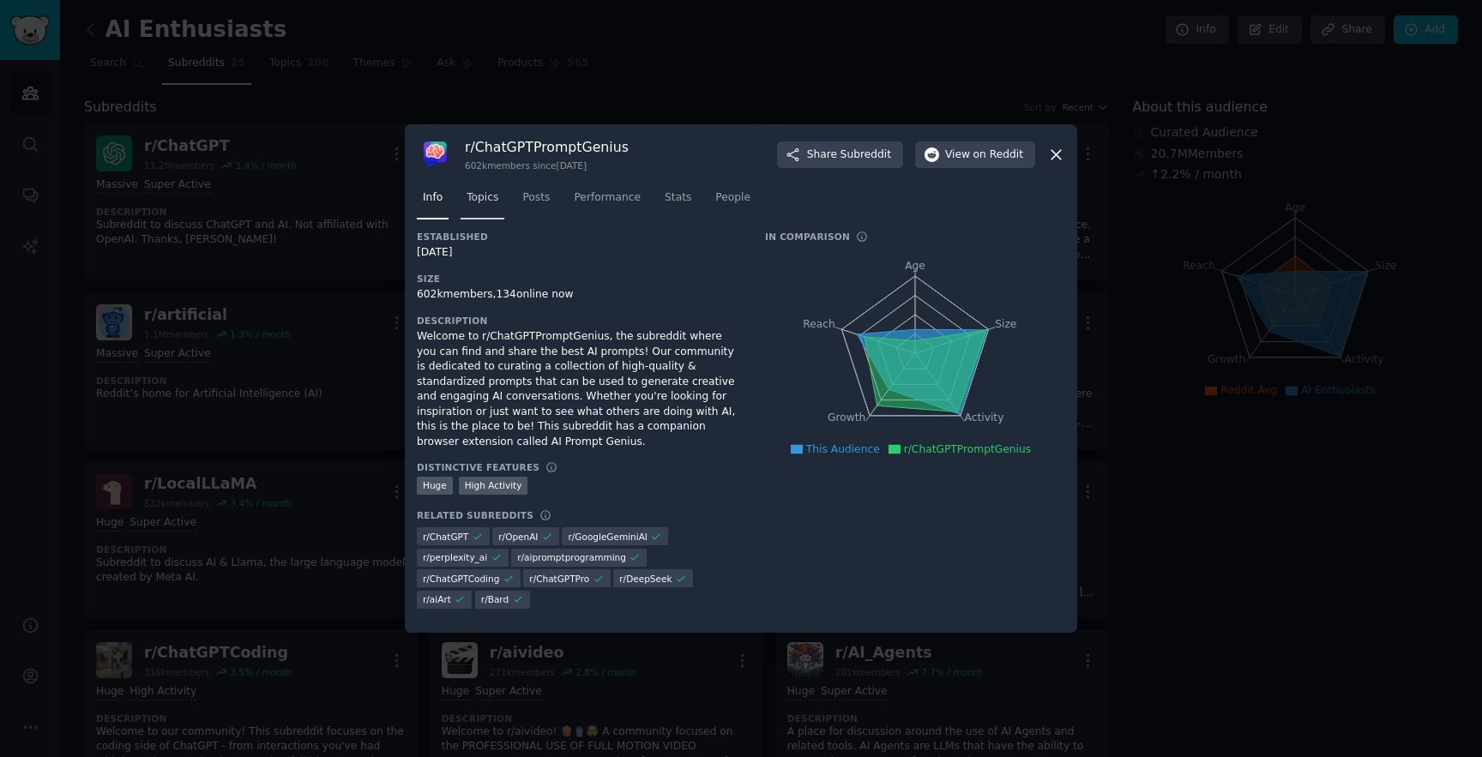
click at [474, 190] on span "Topics" at bounding box center [482, 197] width 32 height 15
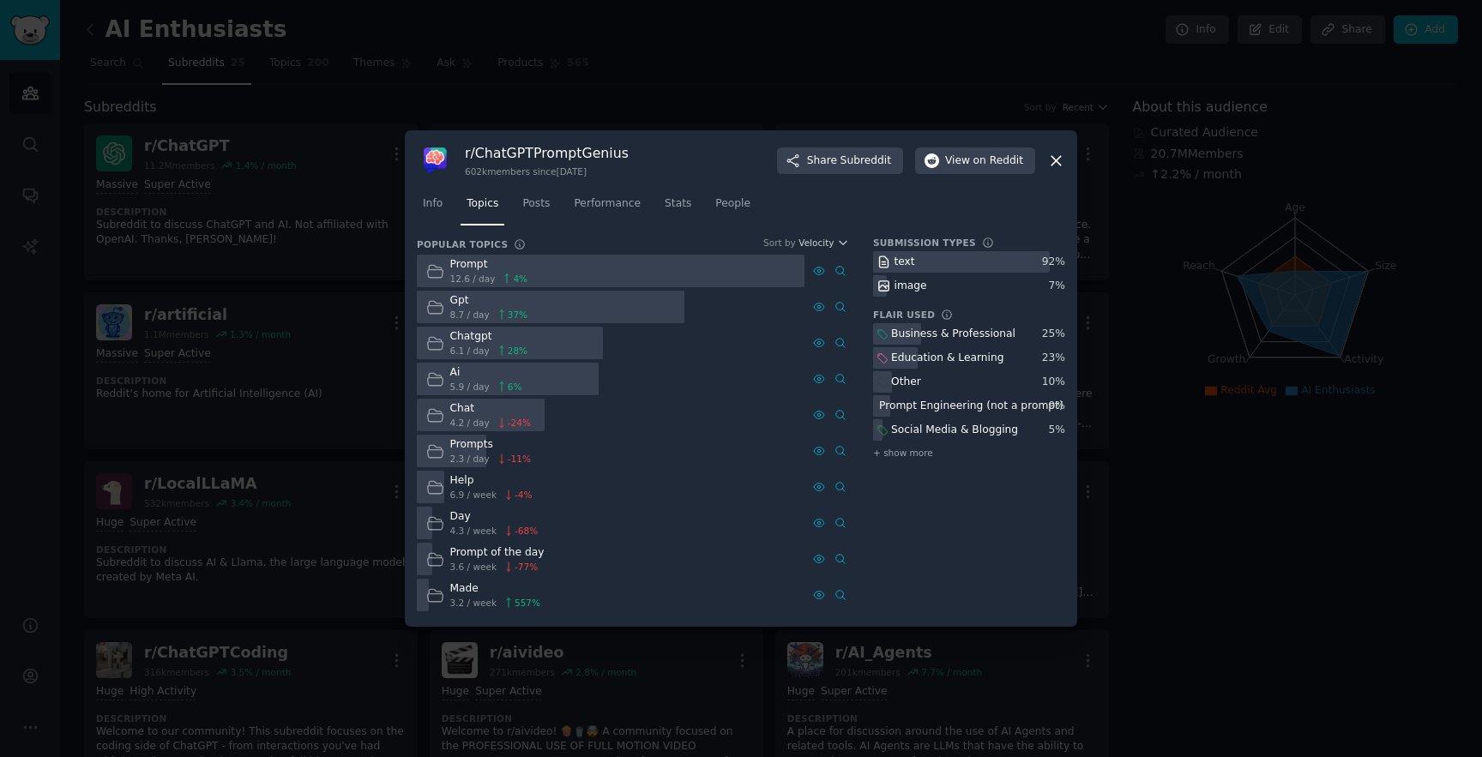
click at [513, 287] on div "Prompt 12.6 / day 4 %" at bounding box center [477, 271] width 120 height 33
click at [522, 280] on span "4 %" at bounding box center [520, 279] width 15 height 12
click at [448, 308] on div "Gpt 8.7 / day 37 %" at bounding box center [477, 307] width 120 height 33
click at [438, 314] on icon at bounding box center [435, 307] width 18 height 18
click at [536, 208] on span "Posts" at bounding box center [535, 203] width 27 height 15
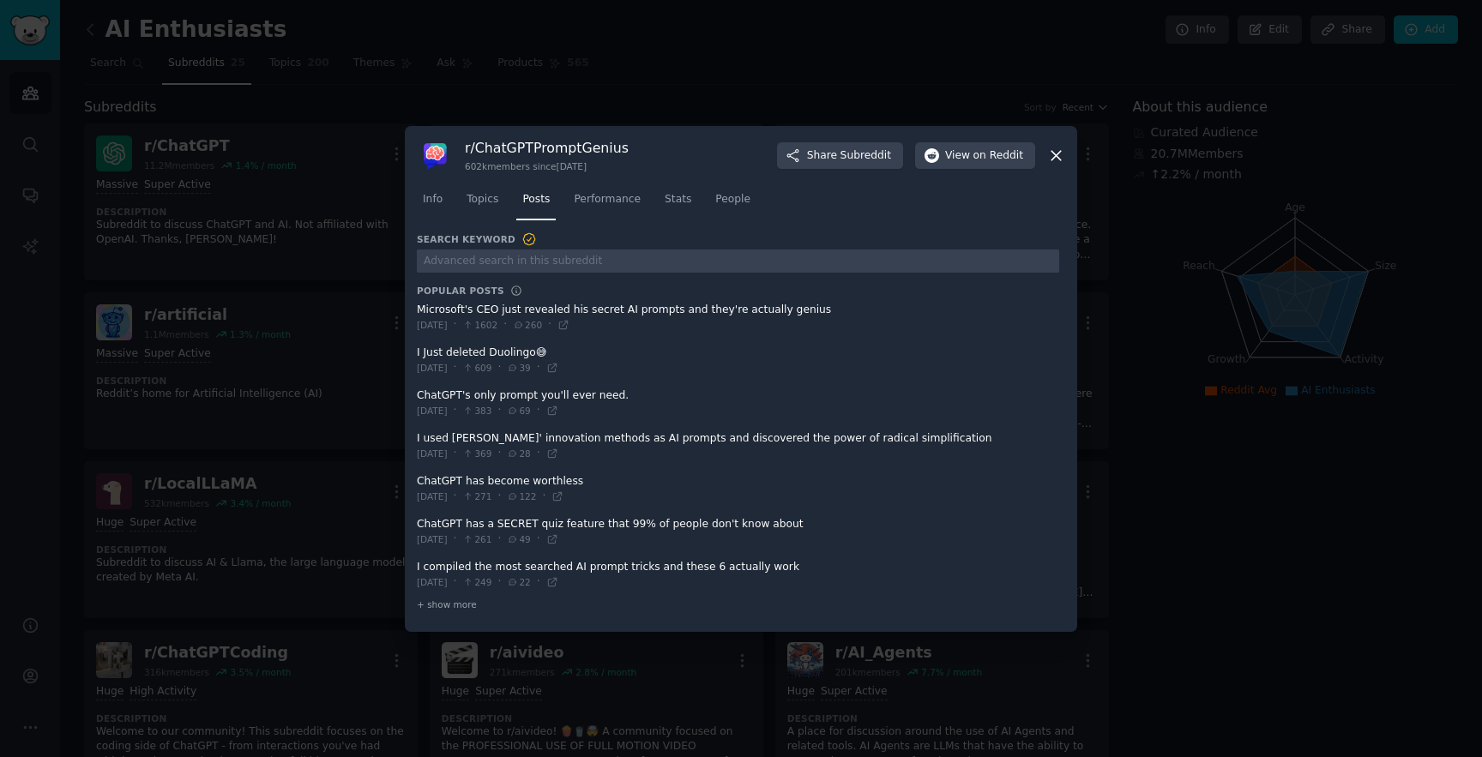
click at [648, 308] on span at bounding box center [738, 318] width 642 height 42
click at [634, 308] on span at bounding box center [738, 318] width 642 height 42
click at [538, 312] on span at bounding box center [738, 318] width 642 height 42
click at [569, 327] on icon at bounding box center [563, 325] width 12 height 12
click at [462, 603] on span "+ show more" at bounding box center [447, 605] width 60 height 12
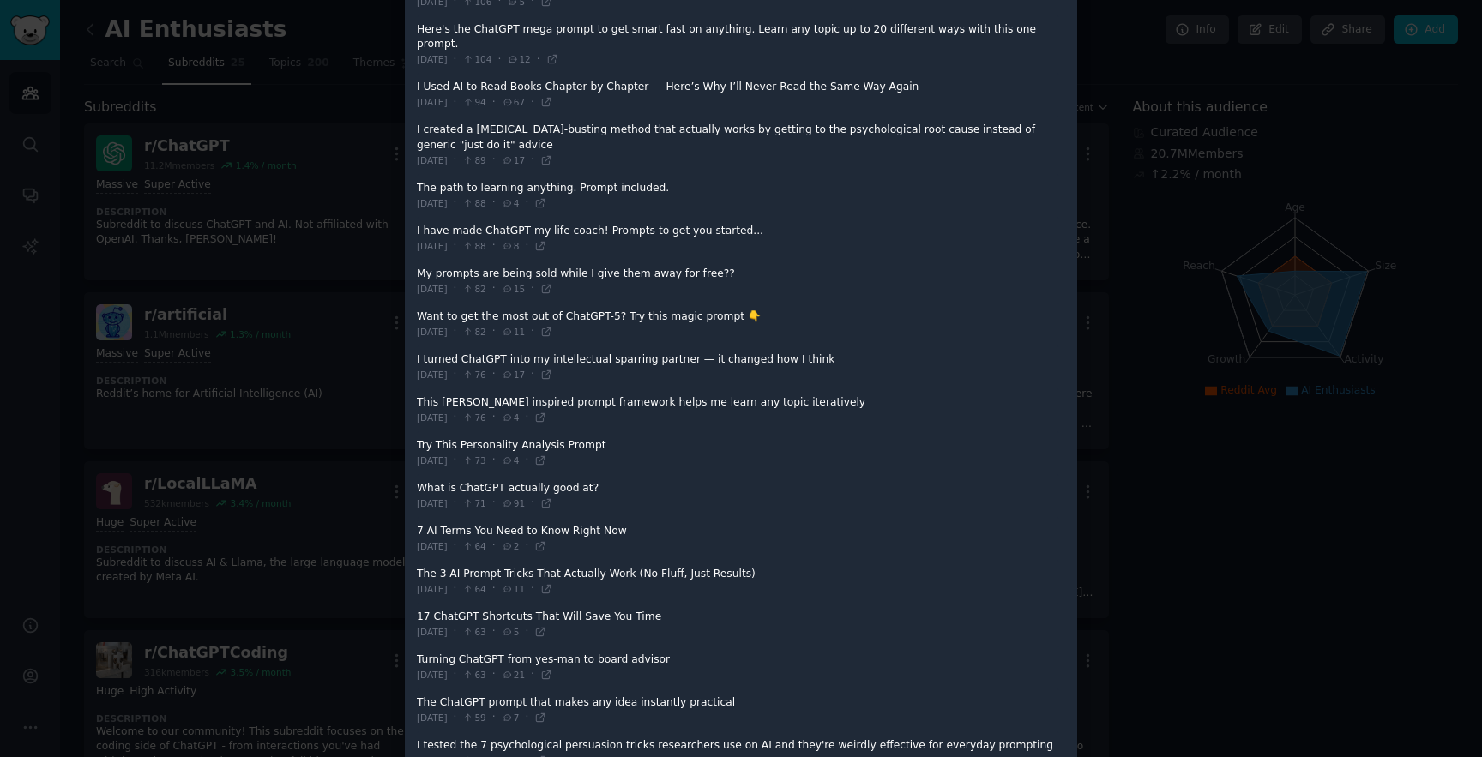
scroll to position [1086, 0]
drag, startPoint x: 1293, startPoint y: 514, endPoint x: 1302, endPoint y: 512, distance: 8.7
click at [1302, 512] on div at bounding box center [741, 378] width 1482 height 757
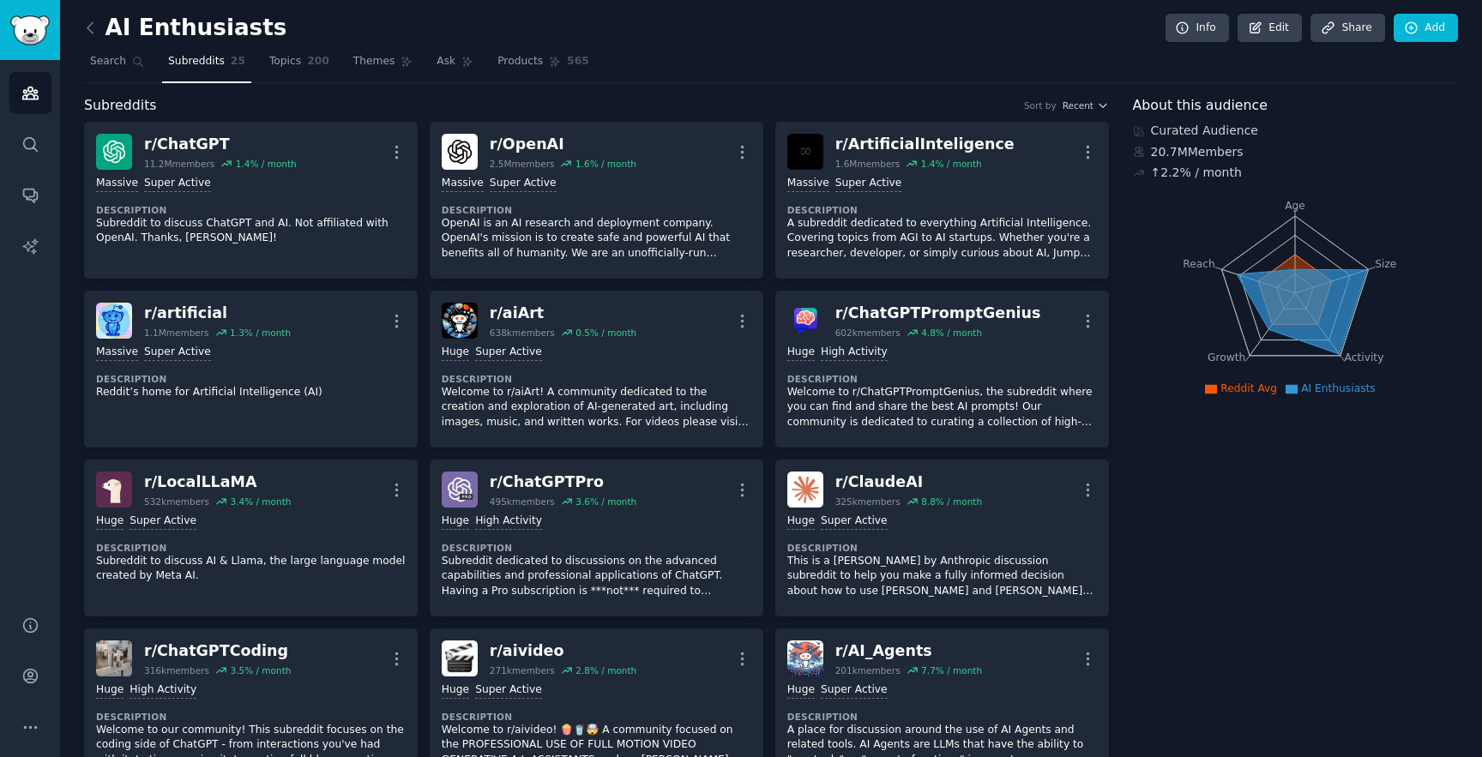
scroll to position [3, 0]
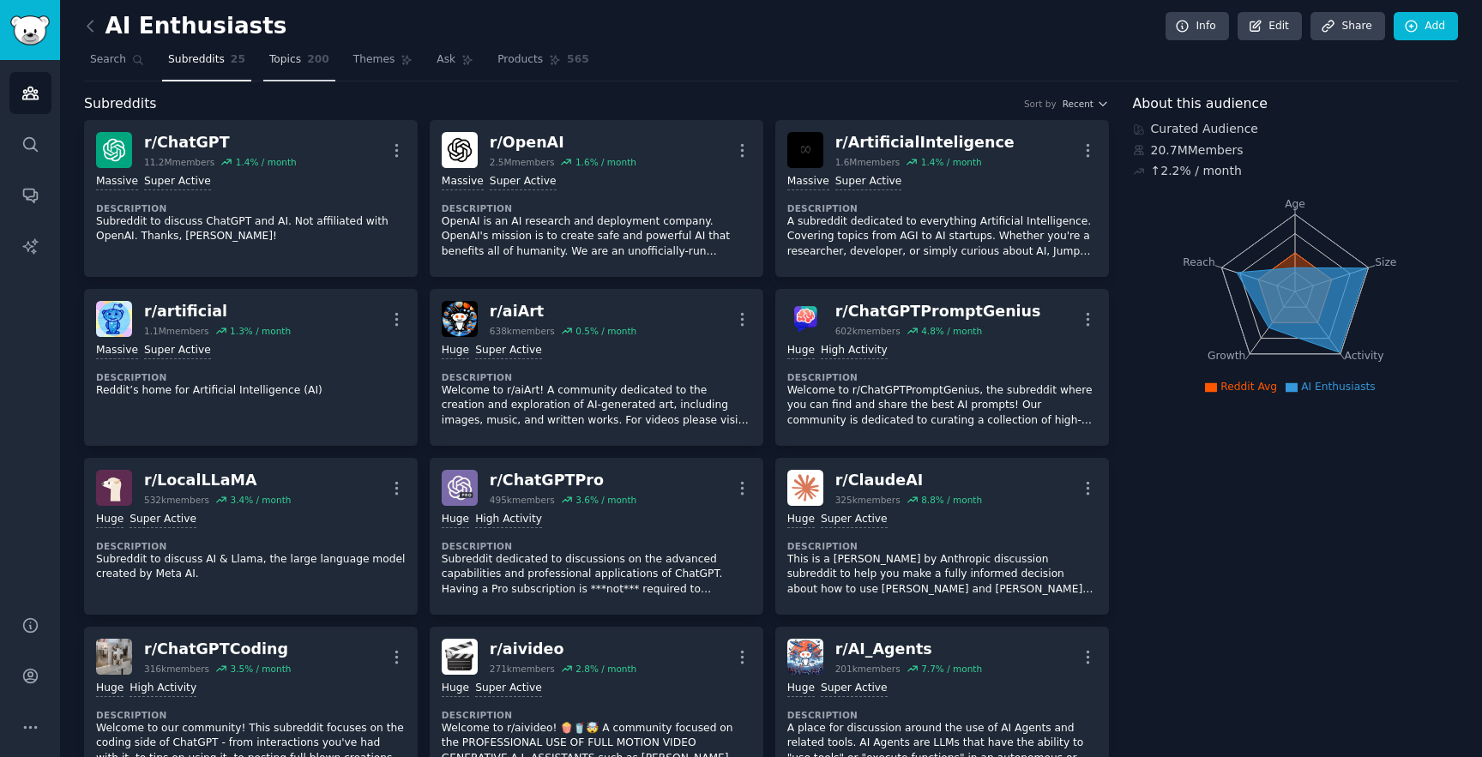
click at [304, 68] on link "Topics 200" at bounding box center [299, 63] width 72 height 35
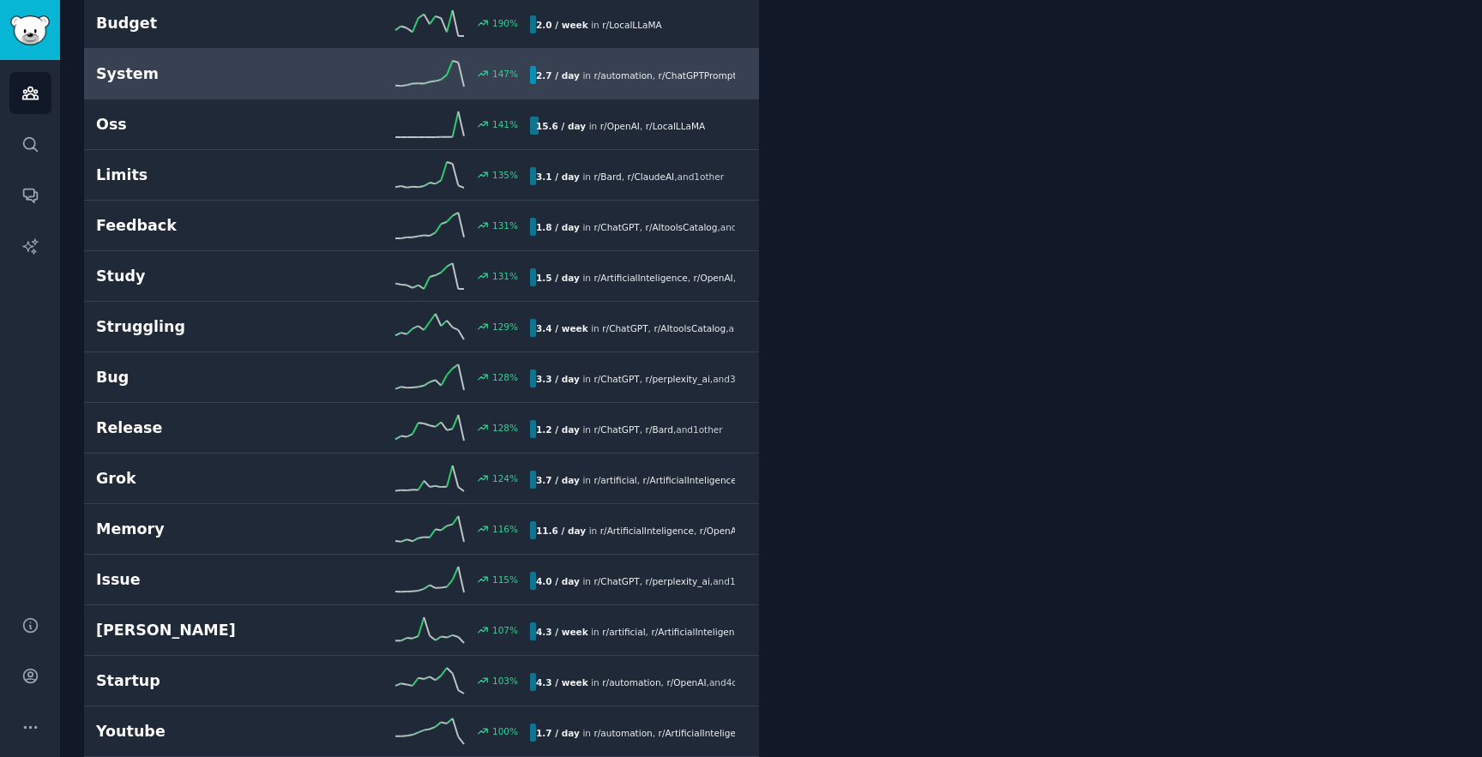
scroll to position [1024, 0]
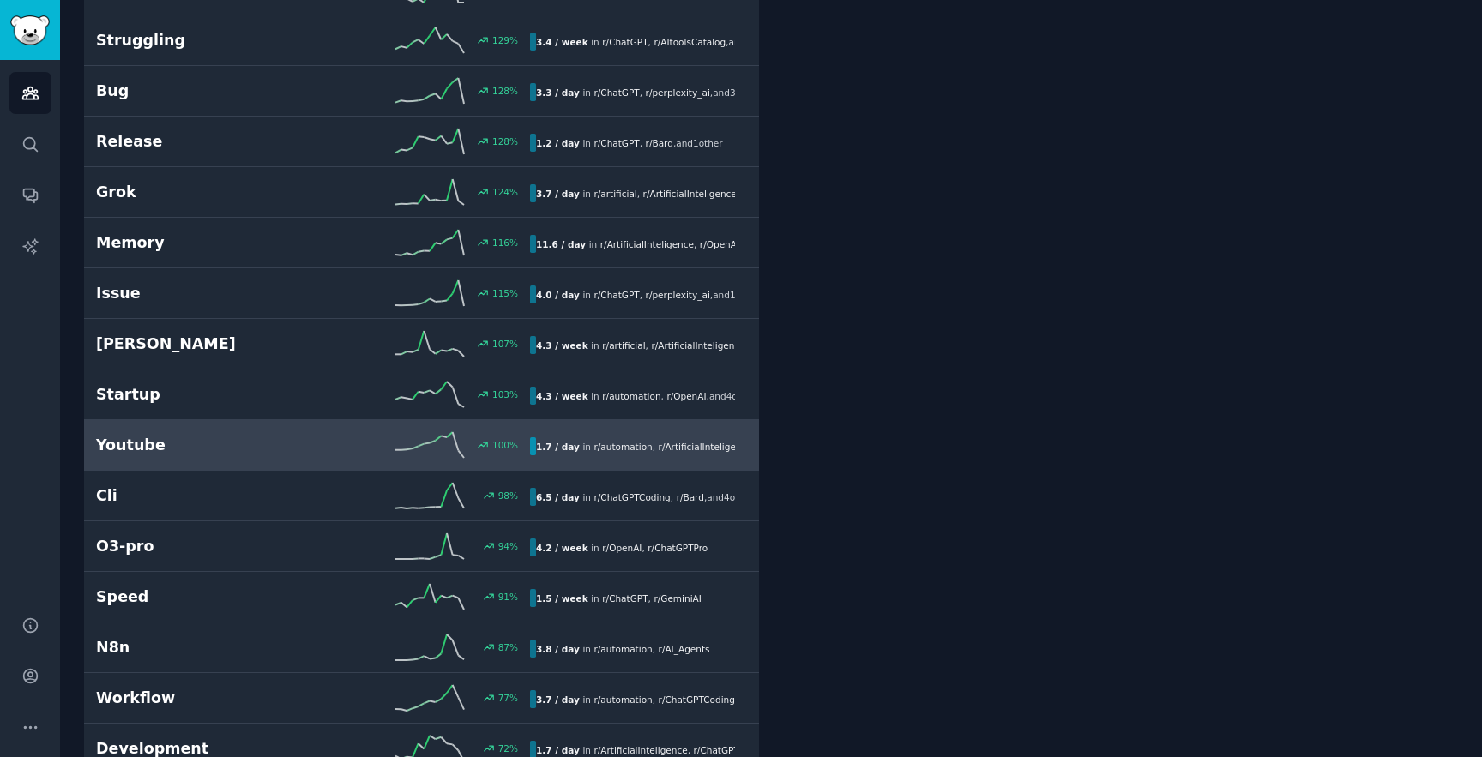
click at [305, 453] on h2 "Youtube" at bounding box center [204, 445] width 217 height 21
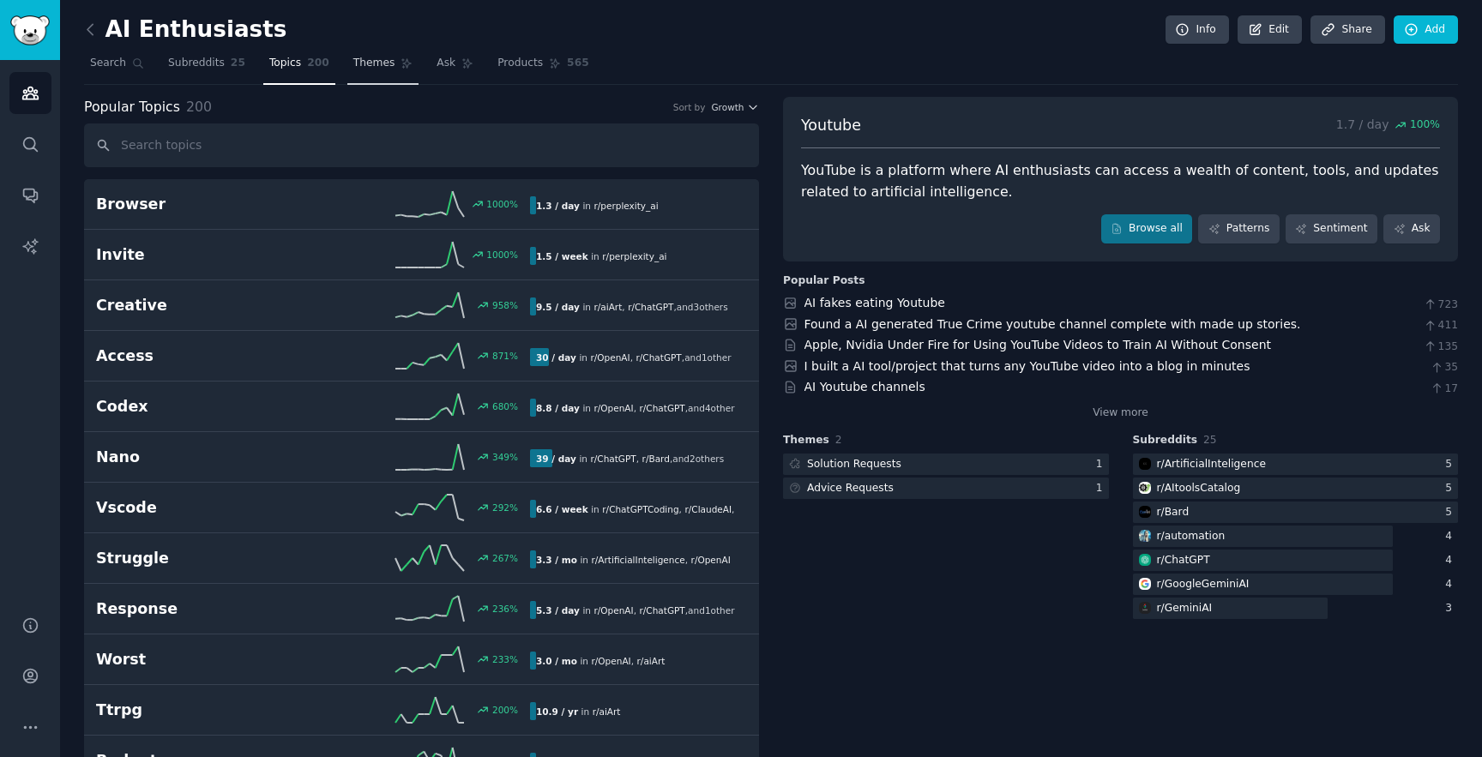
click at [361, 63] on span "Themes" at bounding box center [374, 63] width 42 height 15
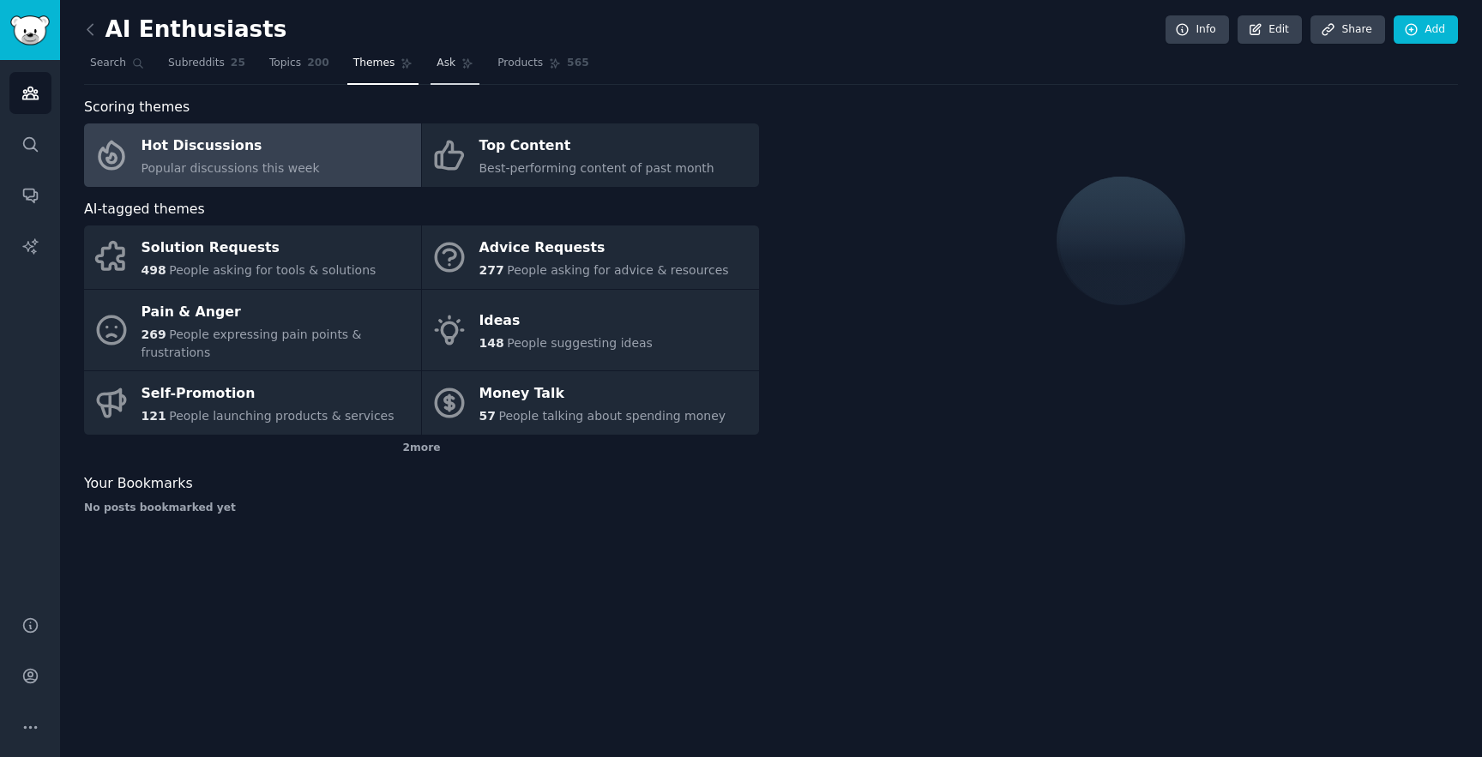
click at [448, 69] on span "Ask" at bounding box center [445, 63] width 19 height 15
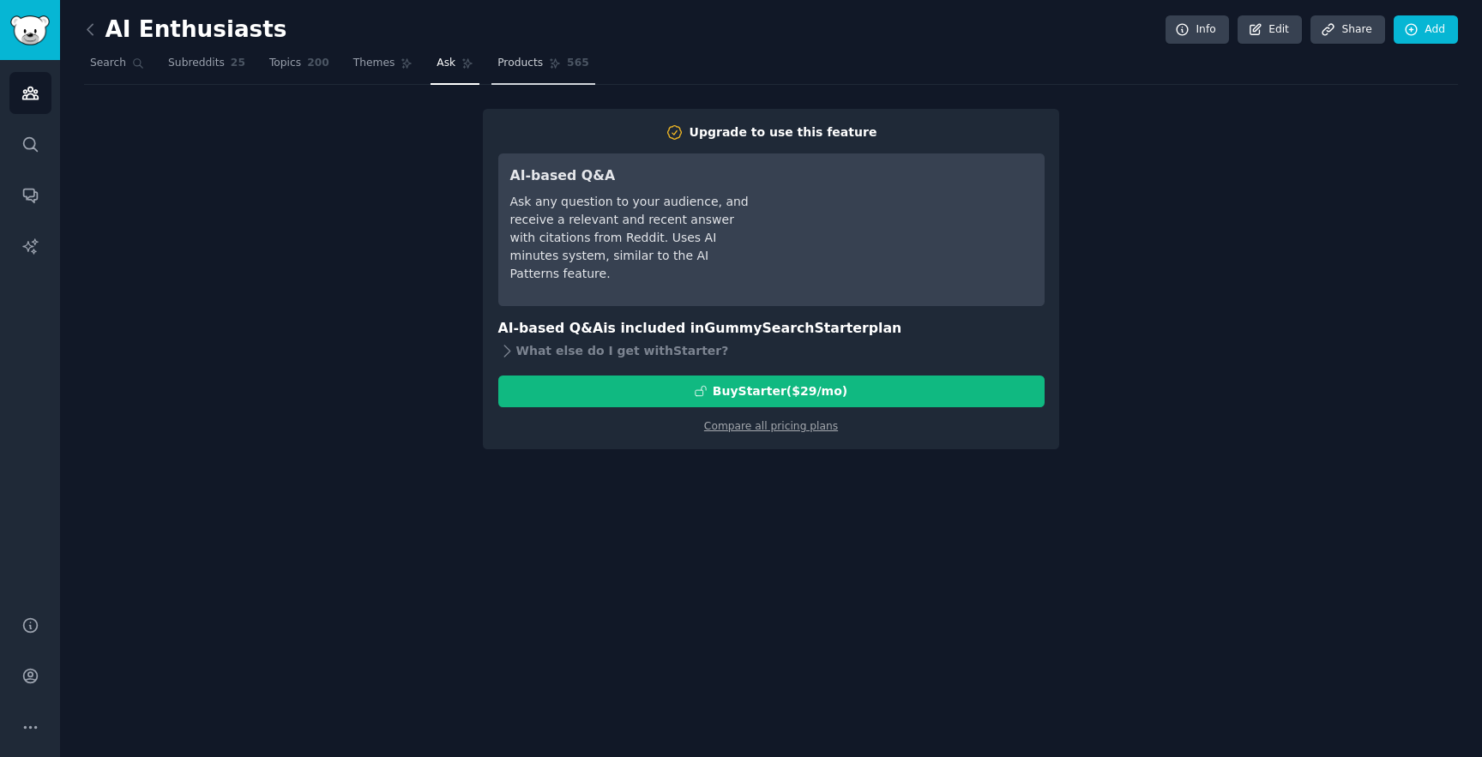
click at [525, 69] on span "Products" at bounding box center [519, 63] width 45 height 15
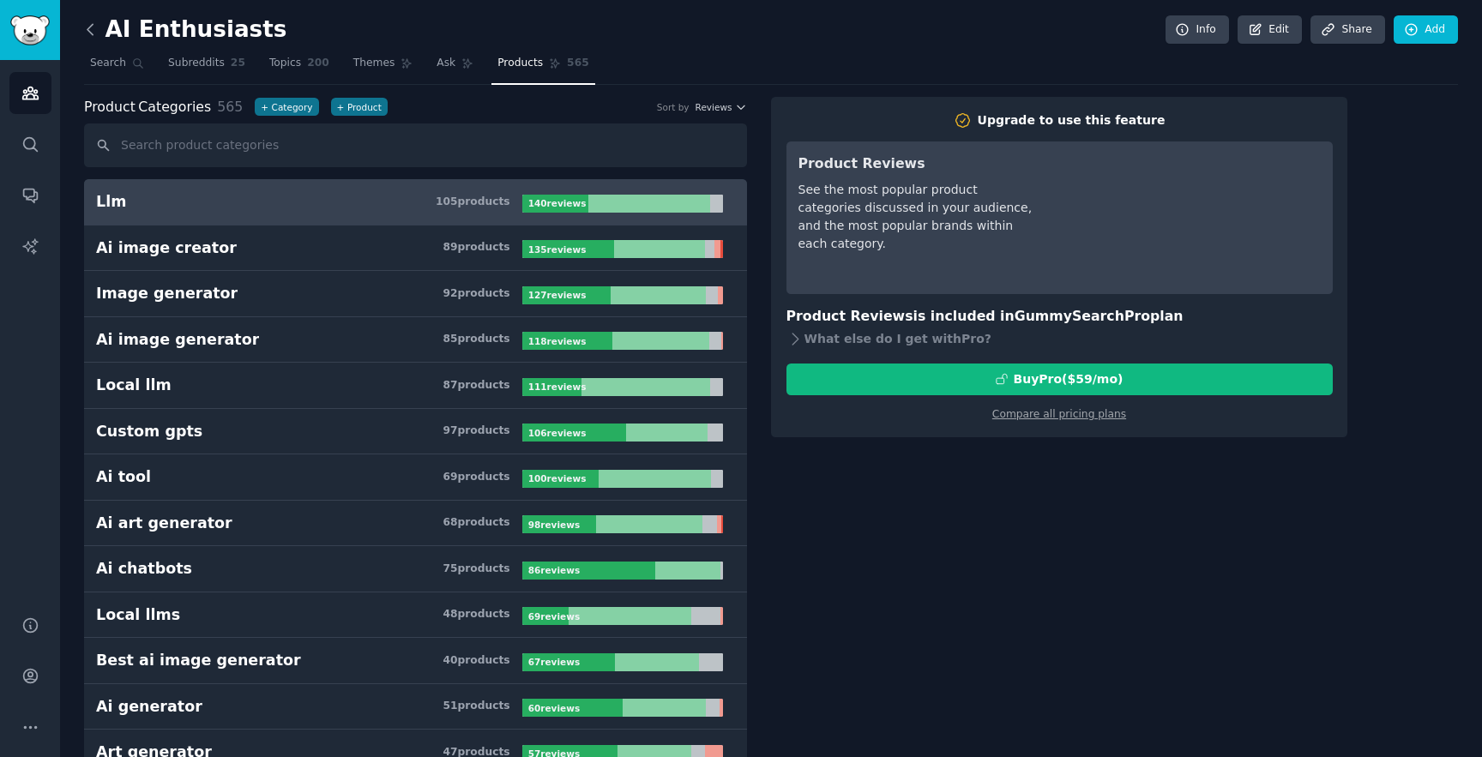
click at [91, 33] on icon at bounding box center [89, 29] width 5 height 10
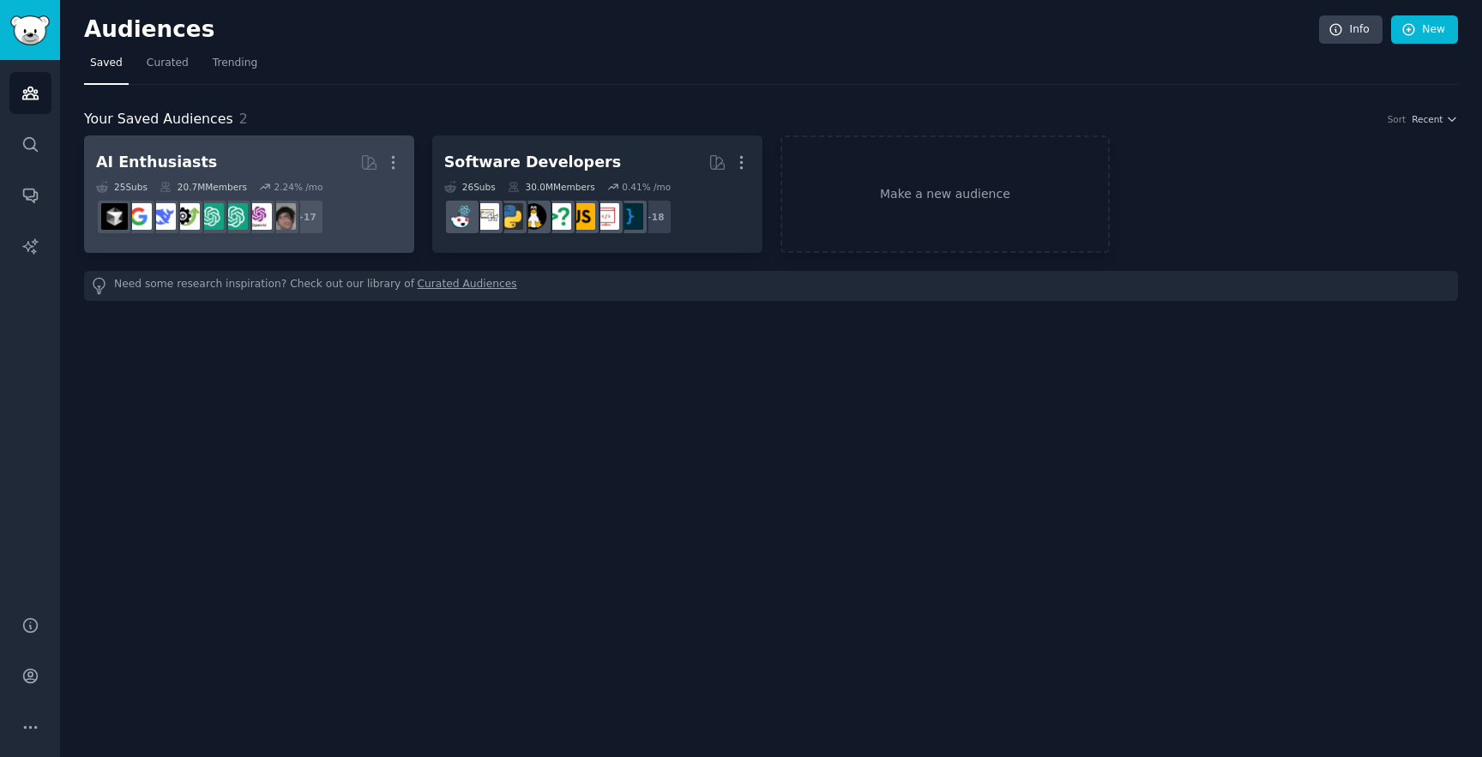
click at [290, 173] on h2 "AI Enthusiasts More" at bounding box center [249, 162] width 306 height 30
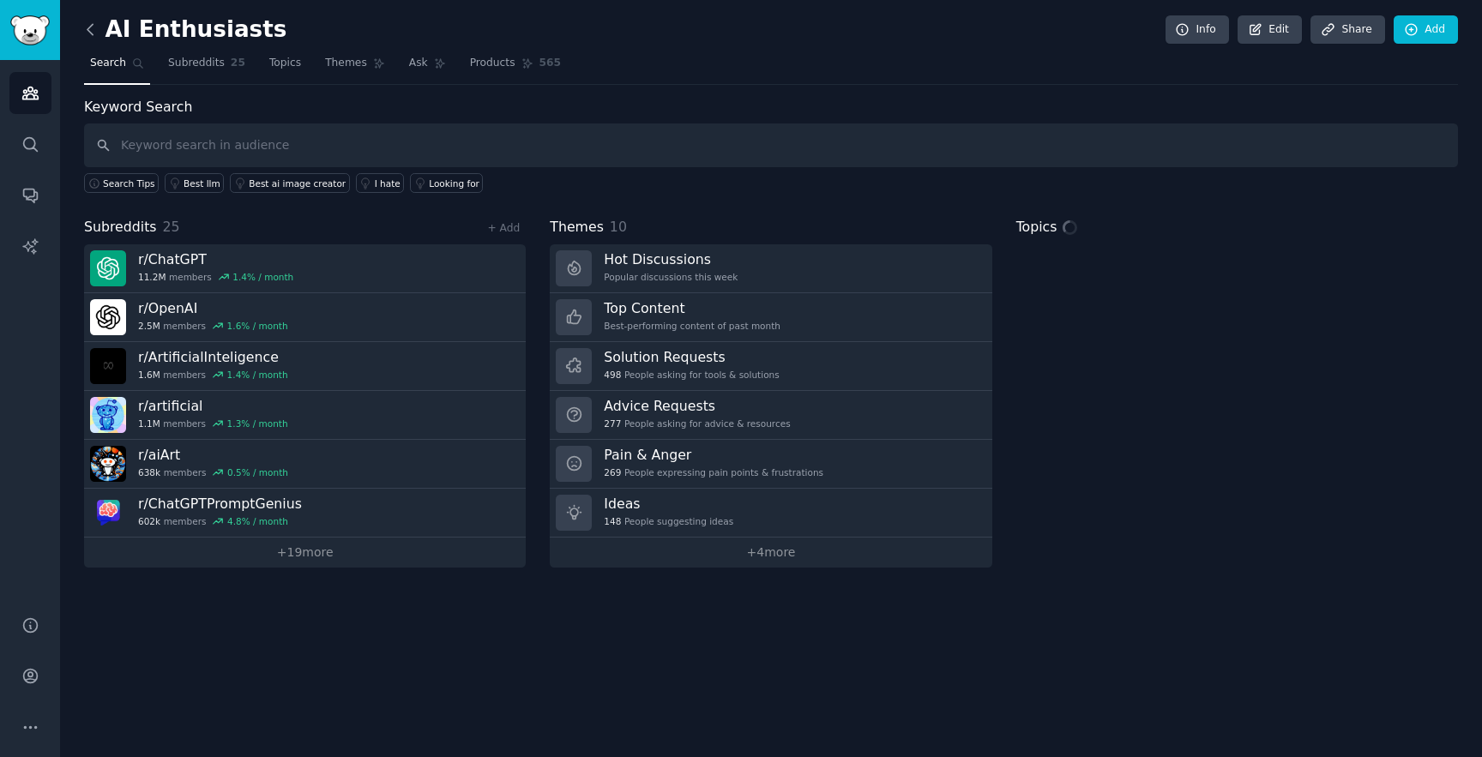
click at [92, 36] on icon at bounding box center [90, 30] width 18 height 18
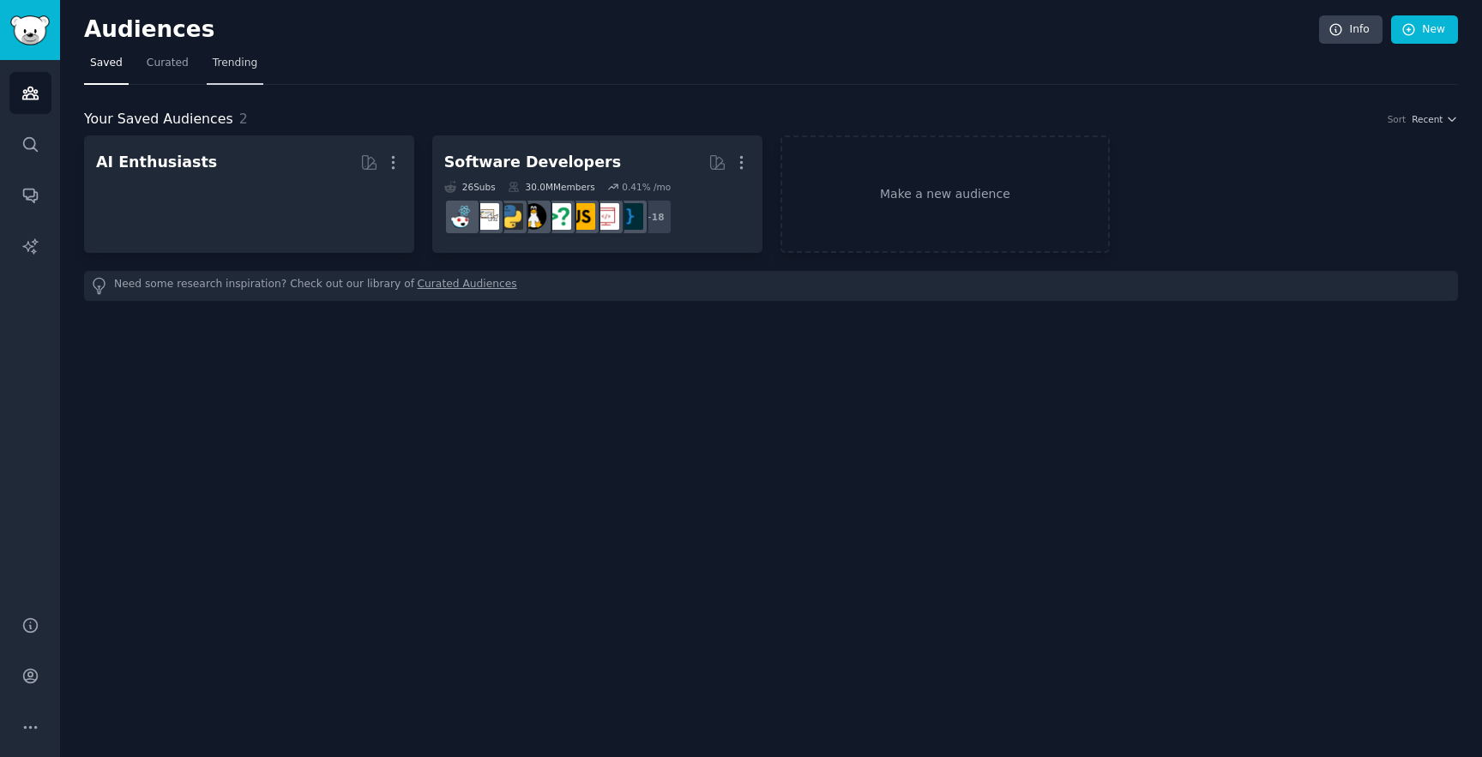
click at [226, 69] on span "Trending" at bounding box center [235, 63] width 45 height 15
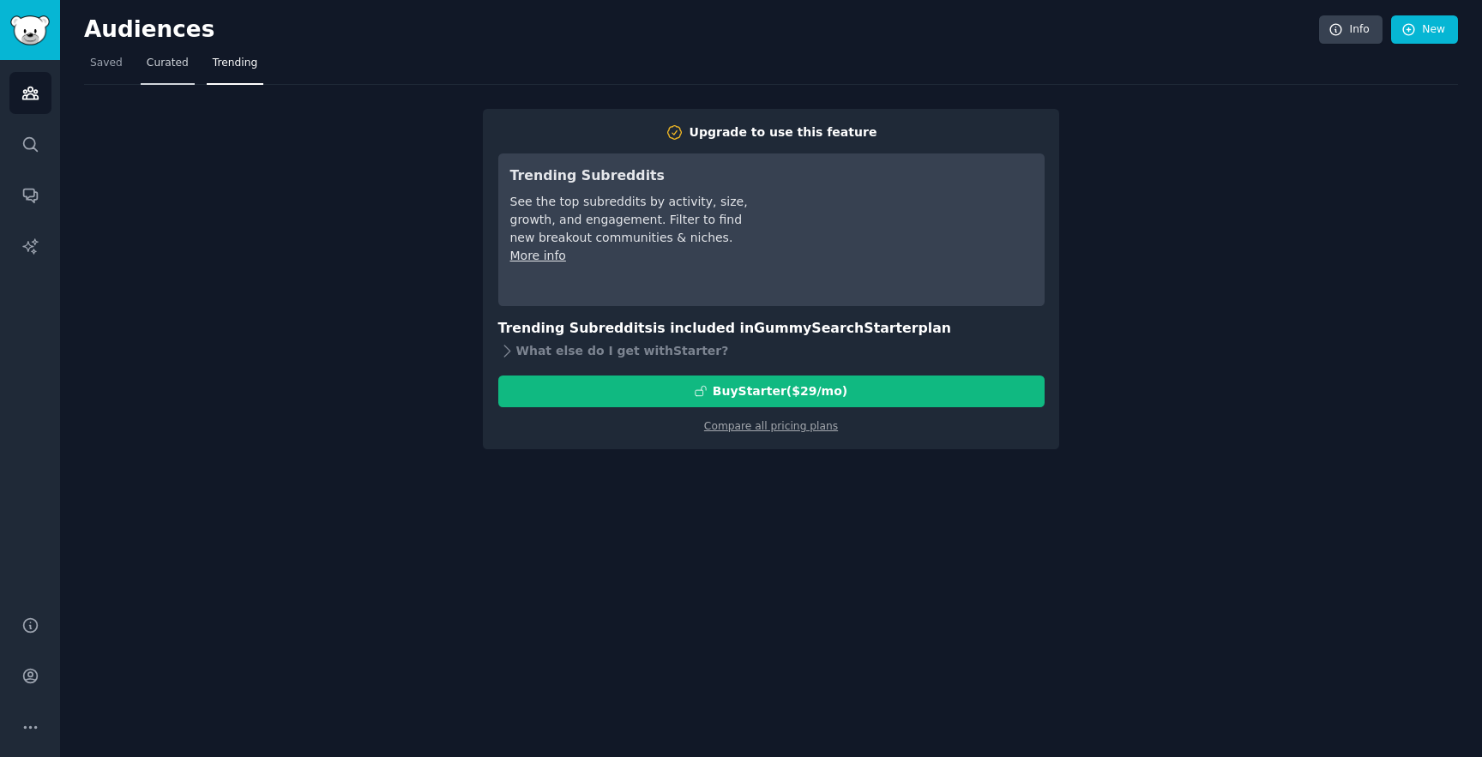
click at [167, 69] on span "Curated" at bounding box center [168, 63] width 42 height 15
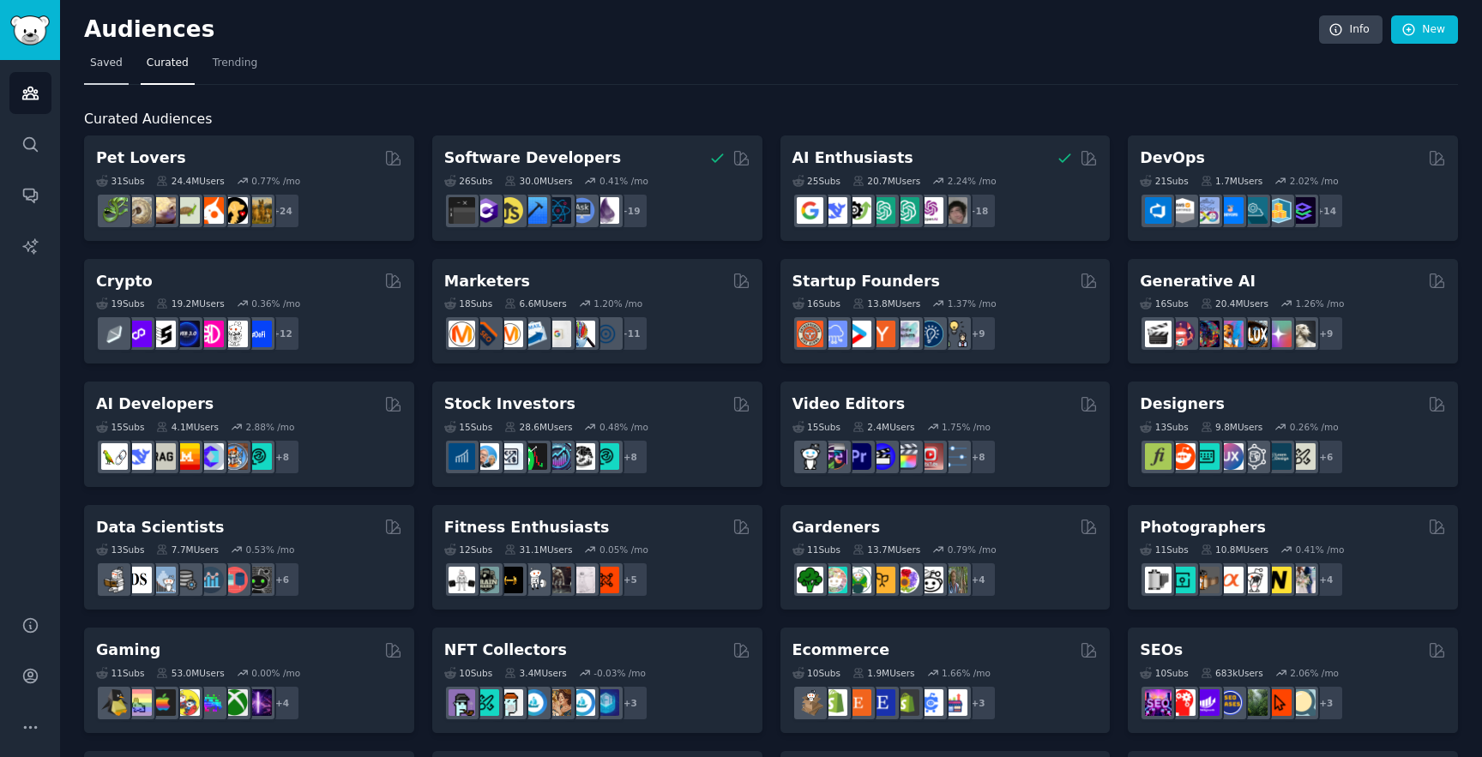
click at [93, 61] on span "Saved" at bounding box center [106, 63] width 33 height 15
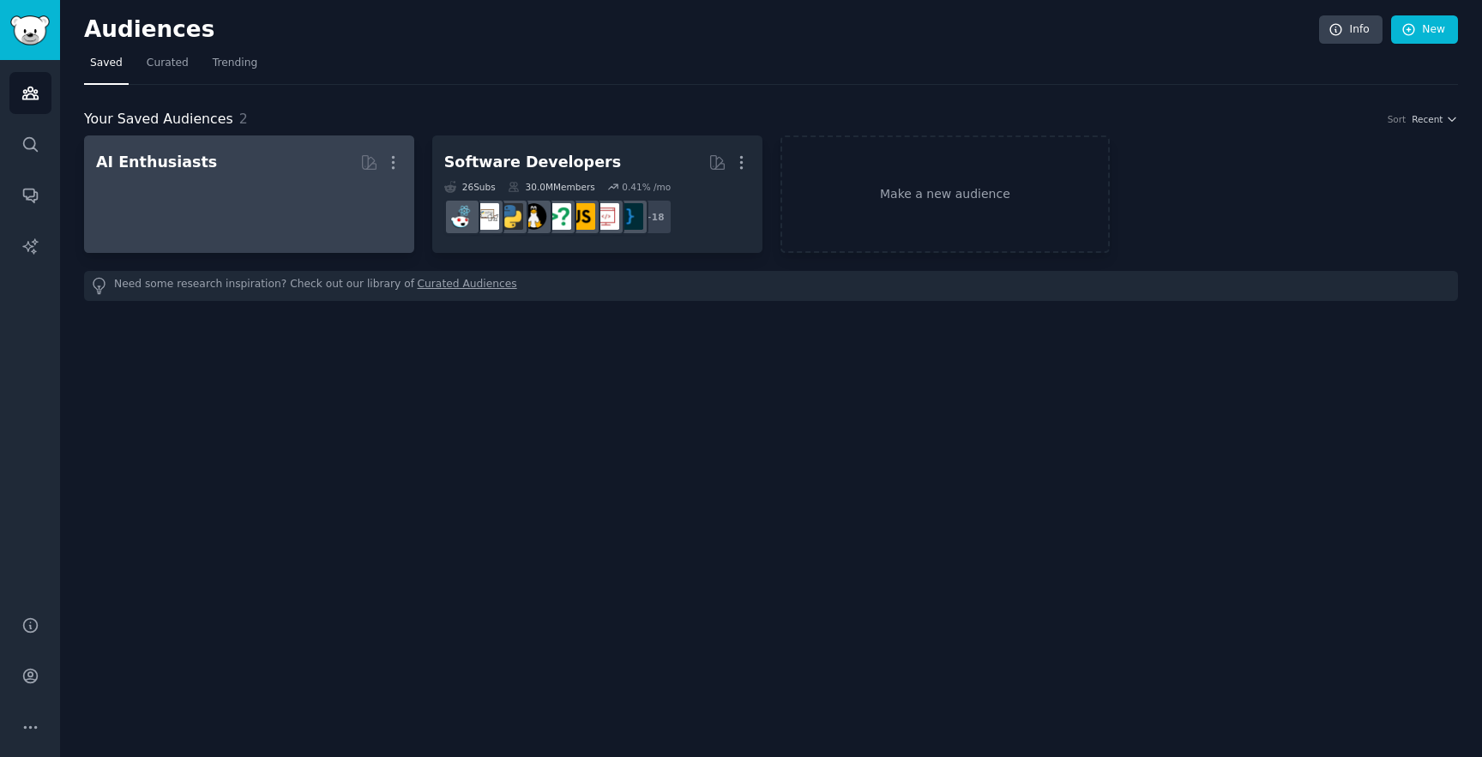
click at [285, 167] on h2 "AI Enthusiasts More" at bounding box center [249, 162] width 306 height 30
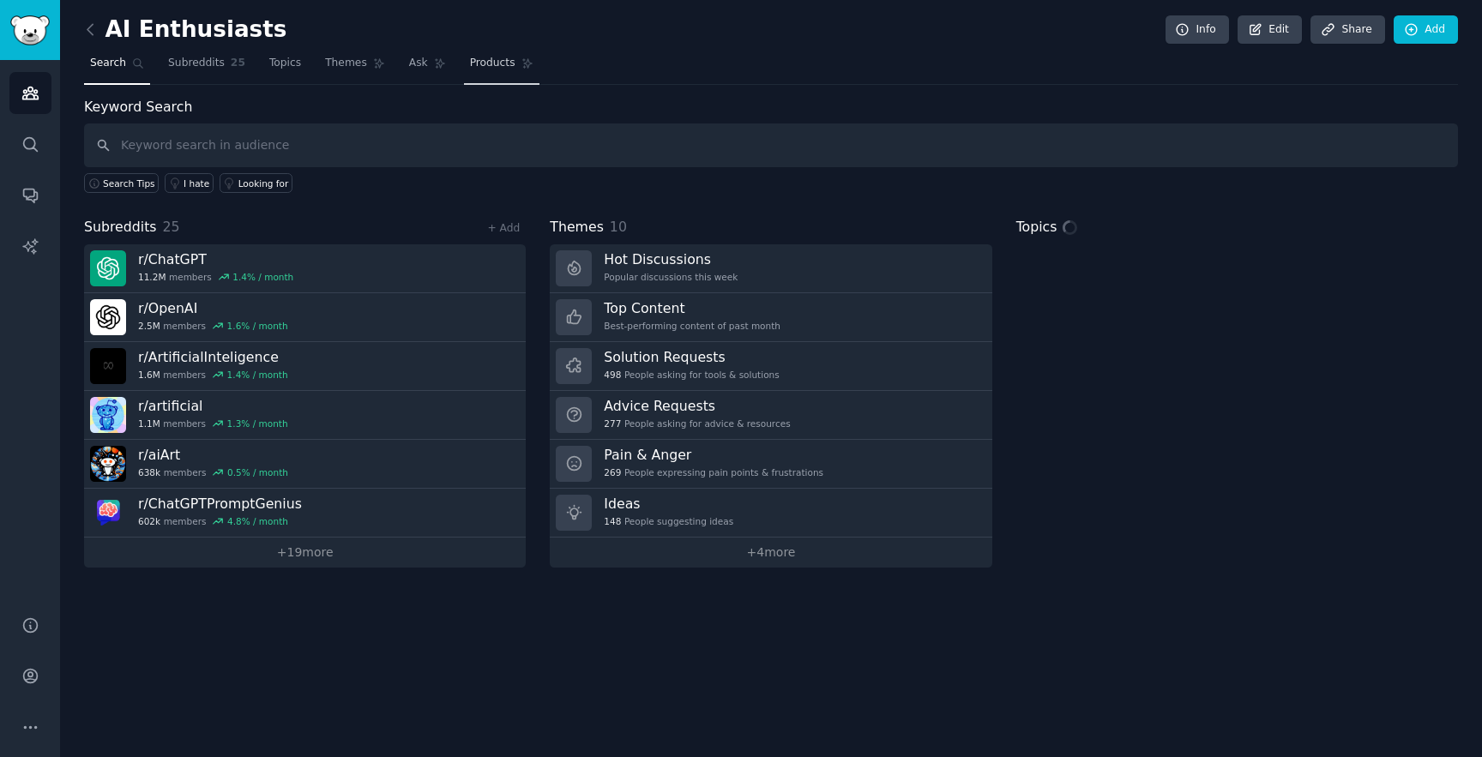
click at [500, 81] on link "Products" at bounding box center [501, 67] width 75 height 35
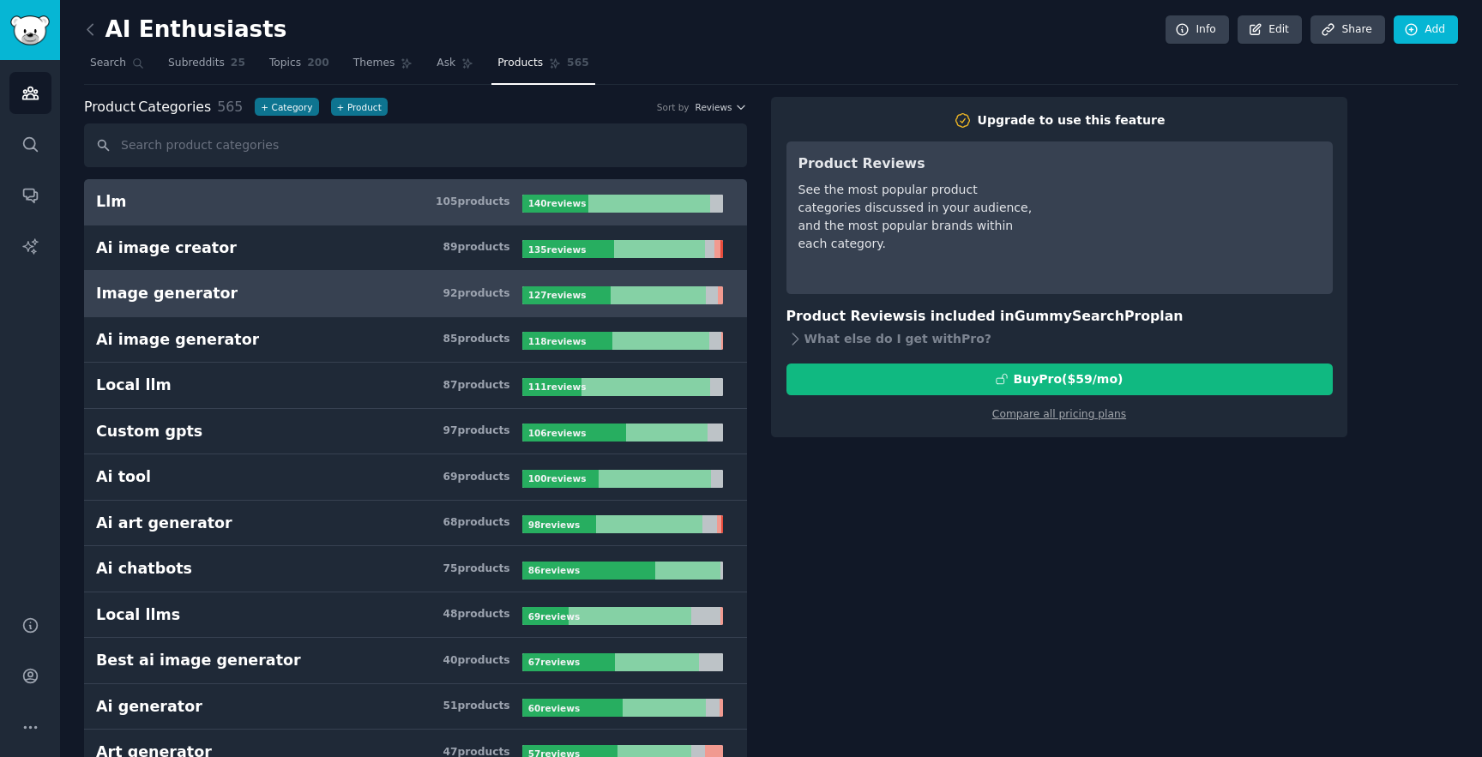
click at [358, 301] on h3 "Image generator 92 product s" at bounding box center [309, 293] width 426 height 21
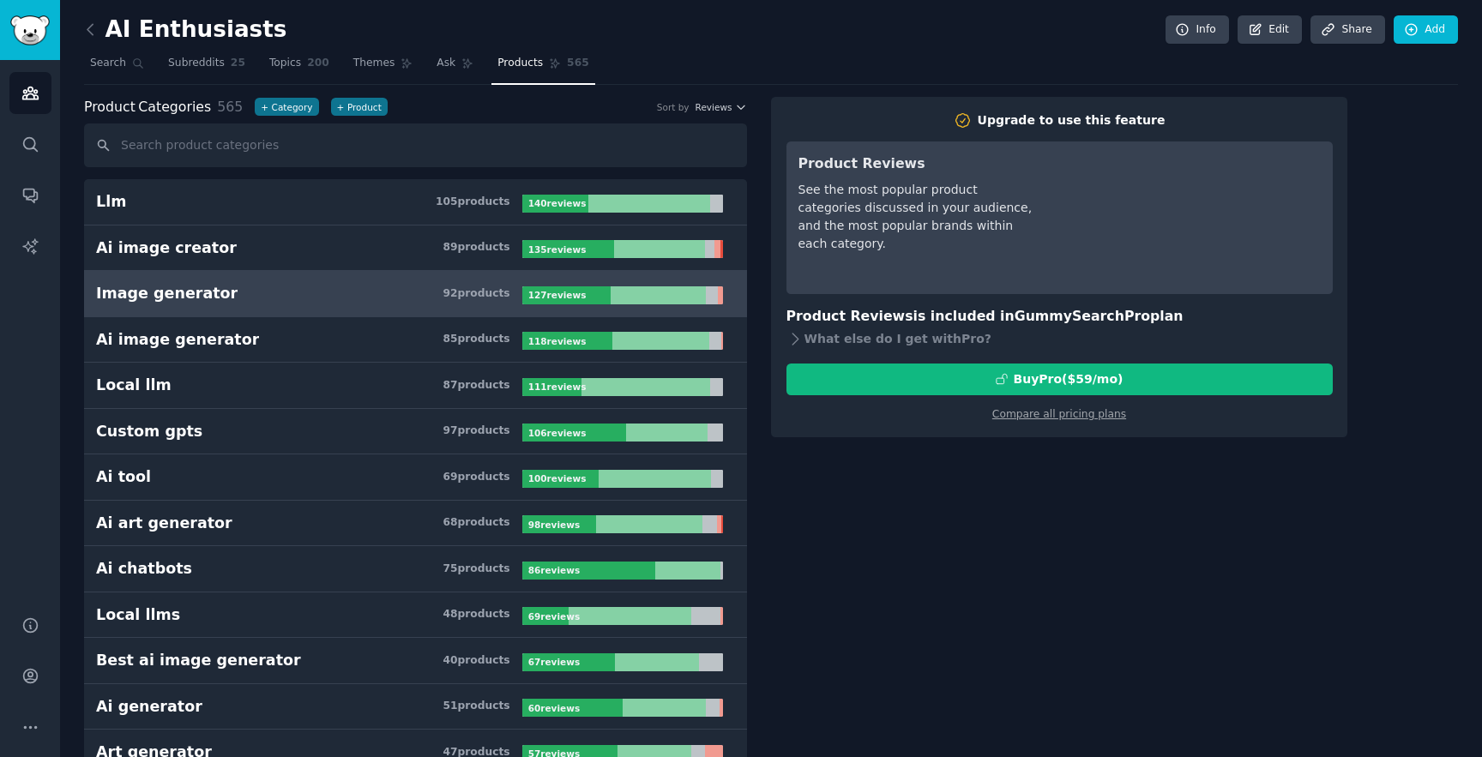
click at [328, 301] on h3 "Image generator 92 product s" at bounding box center [309, 293] width 426 height 21
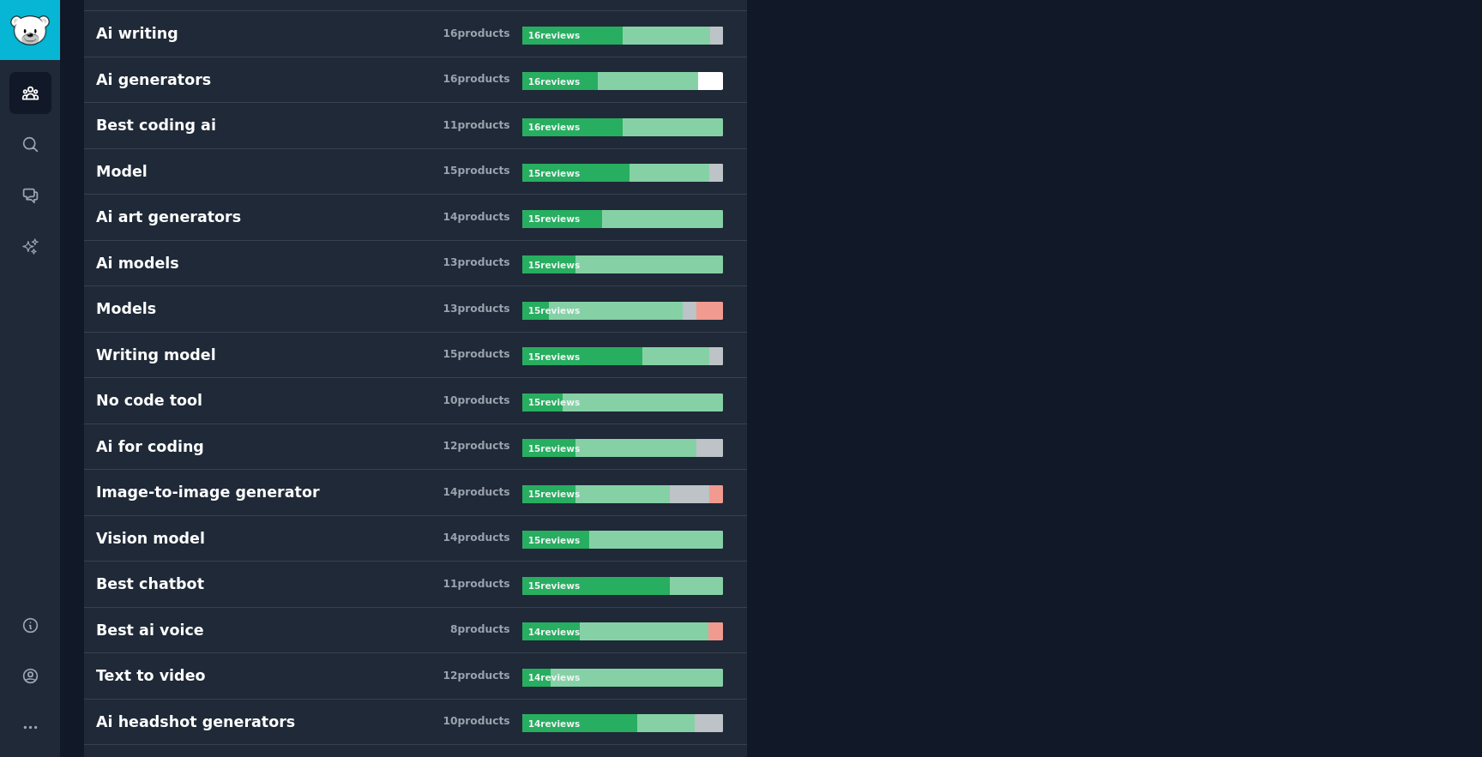
scroll to position [3681, 0]
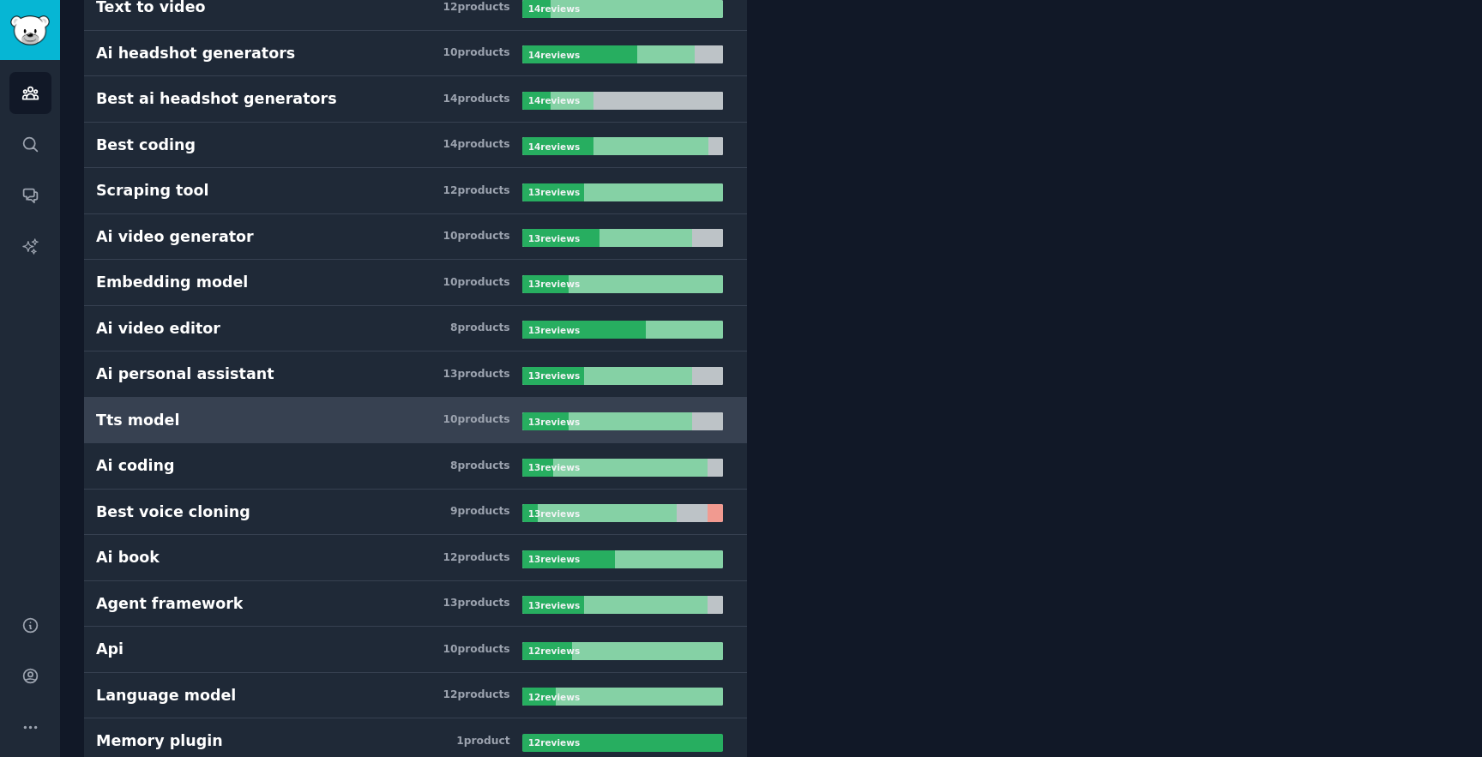
click at [329, 398] on link "Tts model 10 product s 13 review s" at bounding box center [415, 421] width 663 height 46
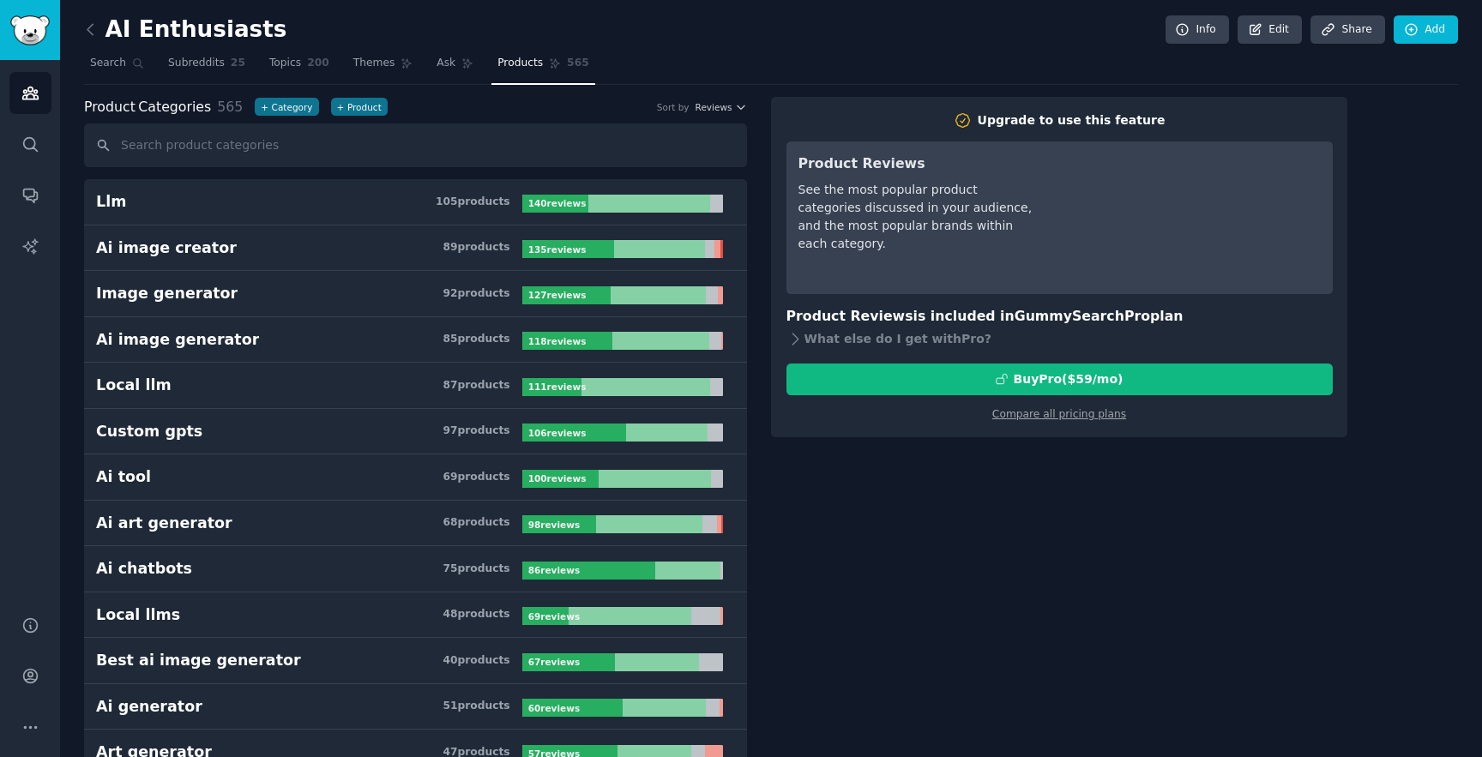
click at [436, 44] on div "AI Enthusiasts Info Edit Share Add" at bounding box center [771, 32] width 1374 height 35
click at [440, 50] on link "Ask" at bounding box center [454, 67] width 49 height 35
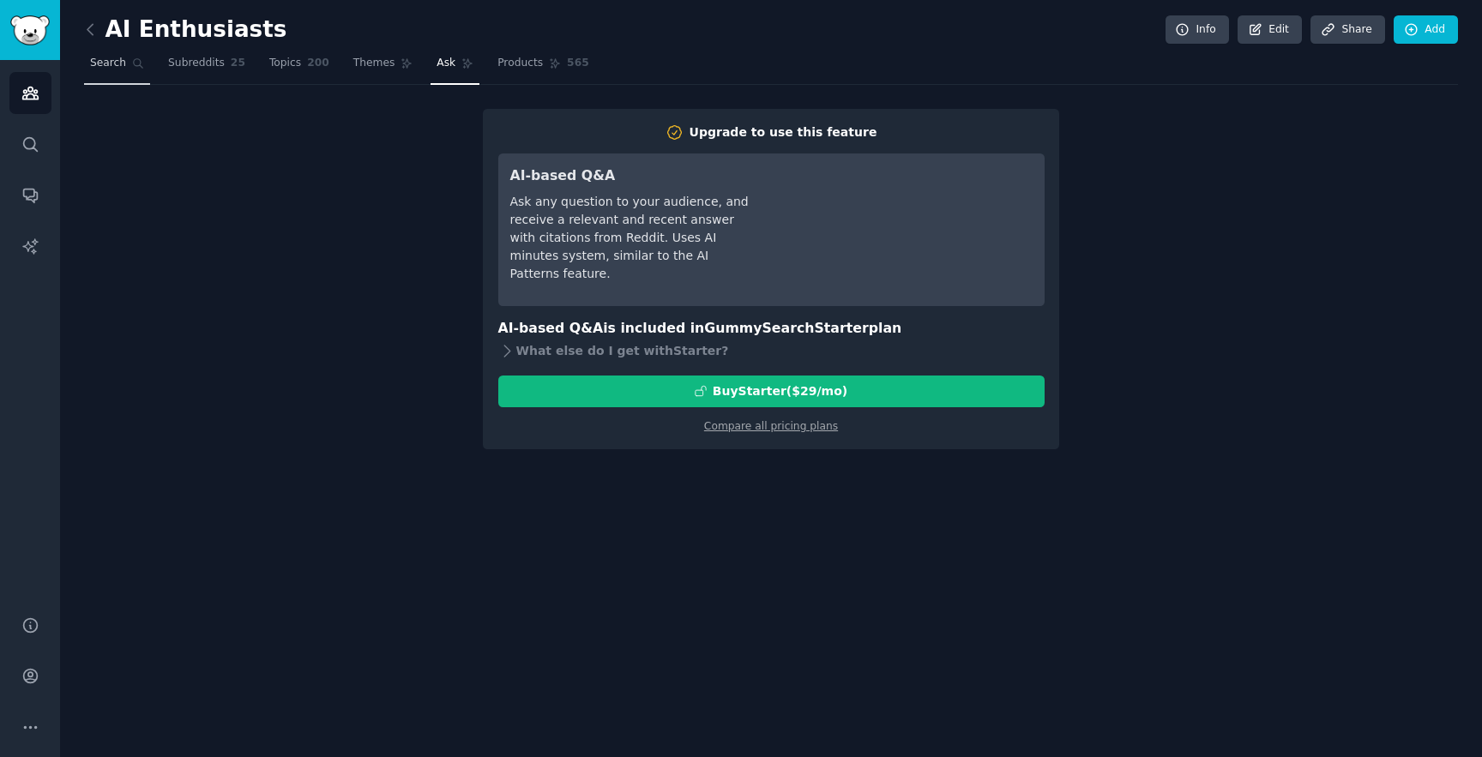
click at [132, 66] on icon at bounding box center [138, 63] width 12 height 12
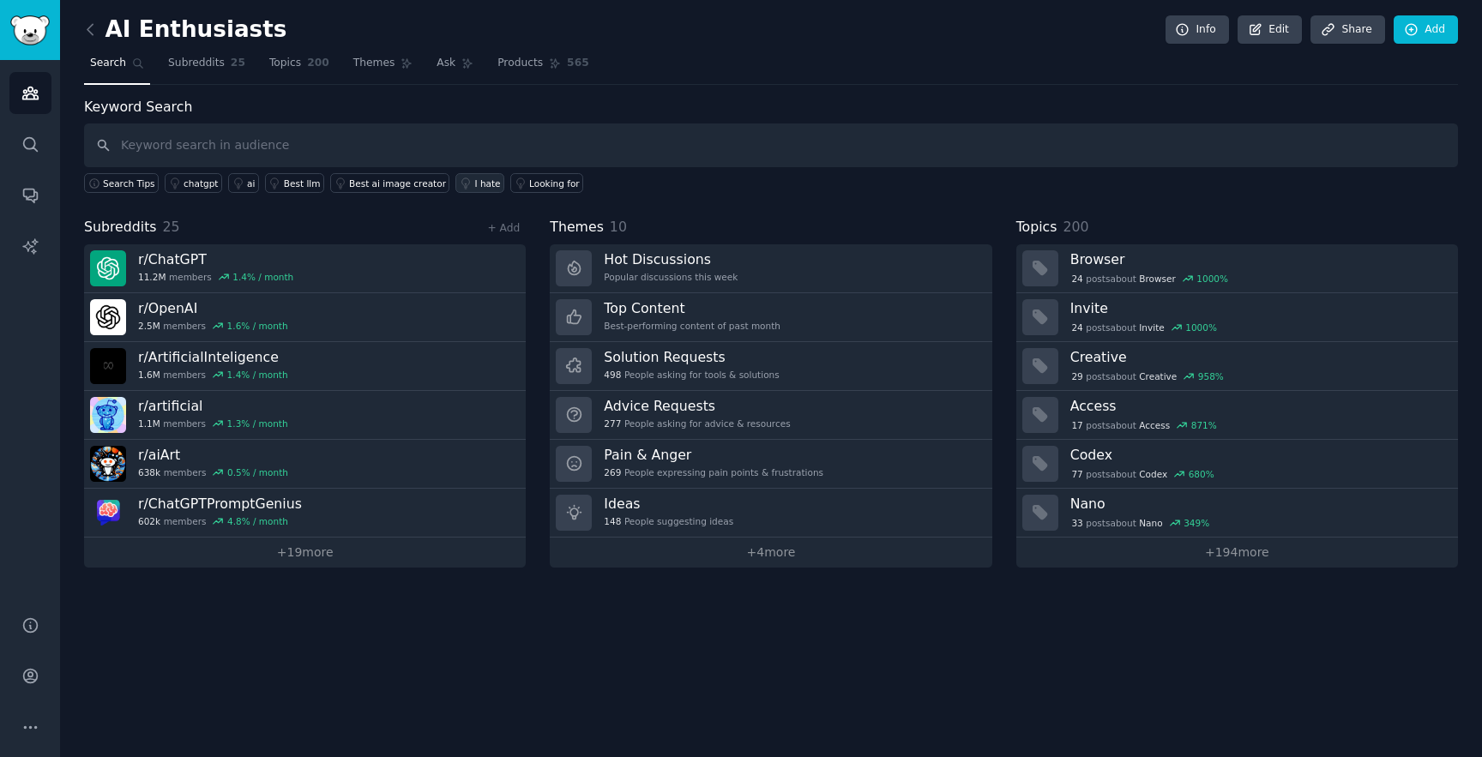
click at [474, 181] on div "I hate" at bounding box center [487, 184] width 26 height 12
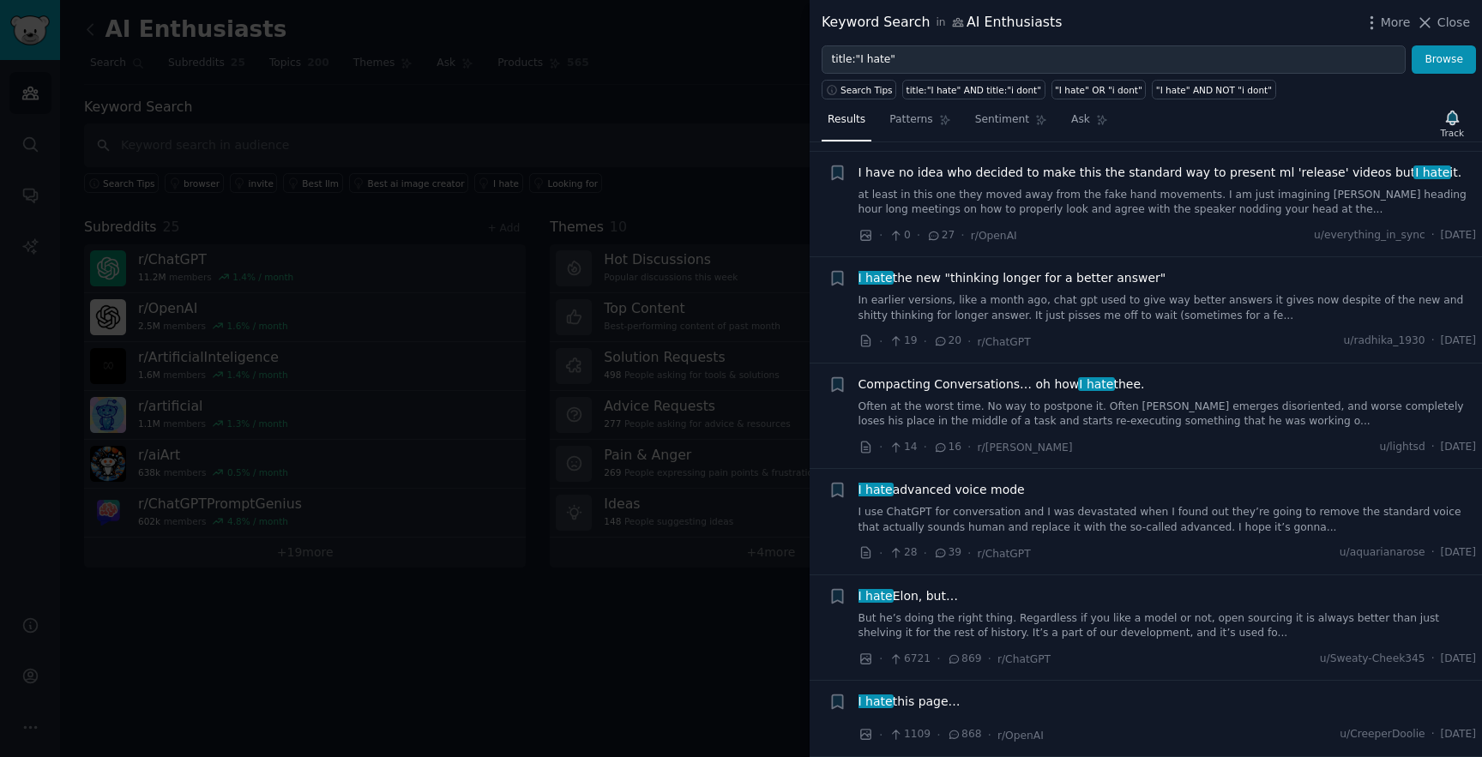
scroll to position [1867, 0]
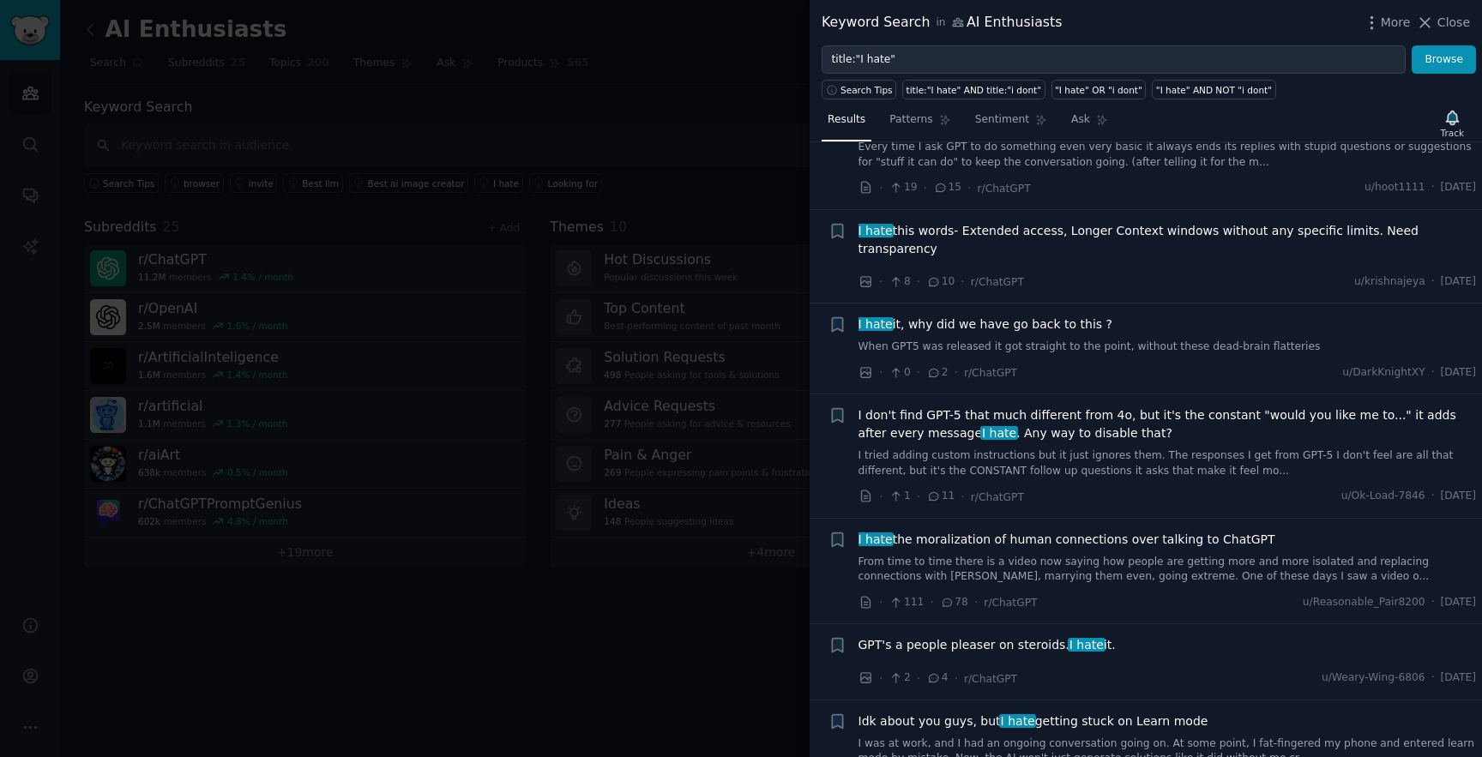
click at [735, 579] on div at bounding box center [741, 378] width 1482 height 757
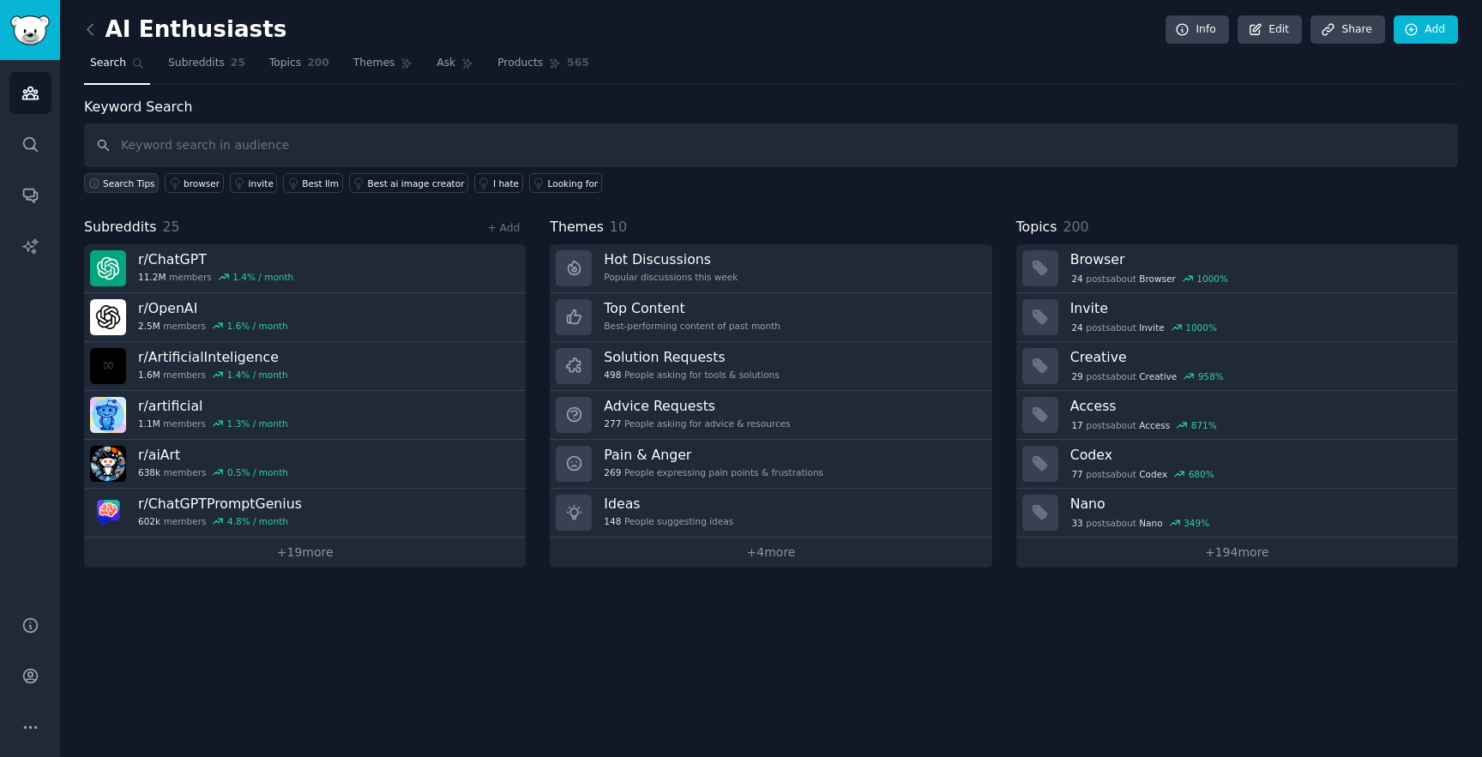
click at [139, 187] on span "Search Tips" at bounding box center [129, 184] width 52 height 12
click at [379, 178] on div "Best ai image creator" at bounding box center [416, 184] width 97 height 12
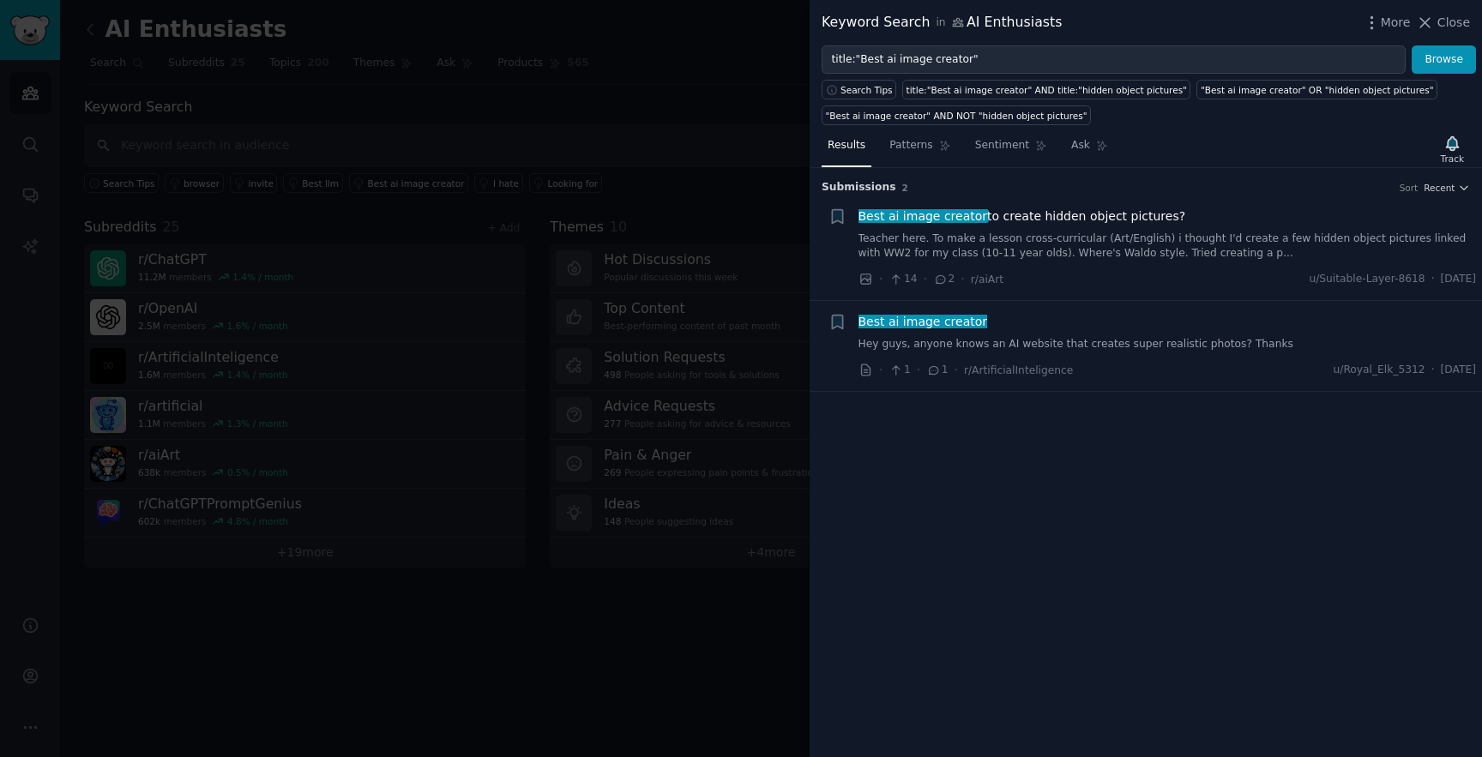
click at [1092, 334] on div "Best ai image creator Hey guys, anyone knows an AI website that creates super r…" at bounding box center [1167, 332] width 618 height 39
drag, startPoint x: 1030, startPoint y: 374, endPoint x: 1057, endPoint y: 376, distance: 27.5
click at [1030, 374] on span "r/ArtificialInteligence" at bounding box center [1018, 370] width 109 height 12
click at [1324, 295] on li "+ Best ai image creator to create hidden object pictures? Teacher here. To make…" at bounding box center [1146, 248] width 672 height 105
click at [947, 325] on span "Best ai image creator" at bounding box center [923, 322] width 132 height 14
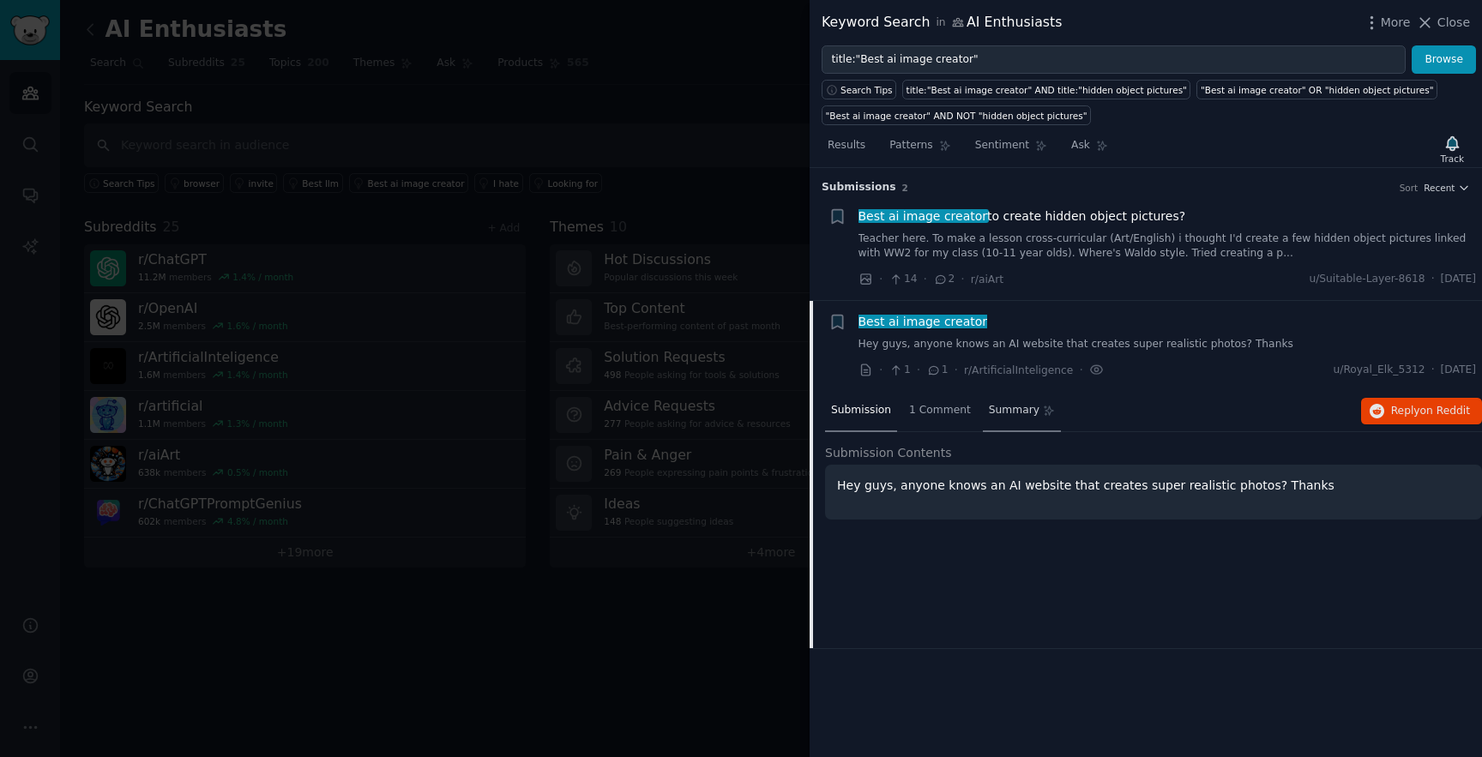
click at [983, 424] on div "Summary" at bounding box center [1022, 411] width 78 height 41
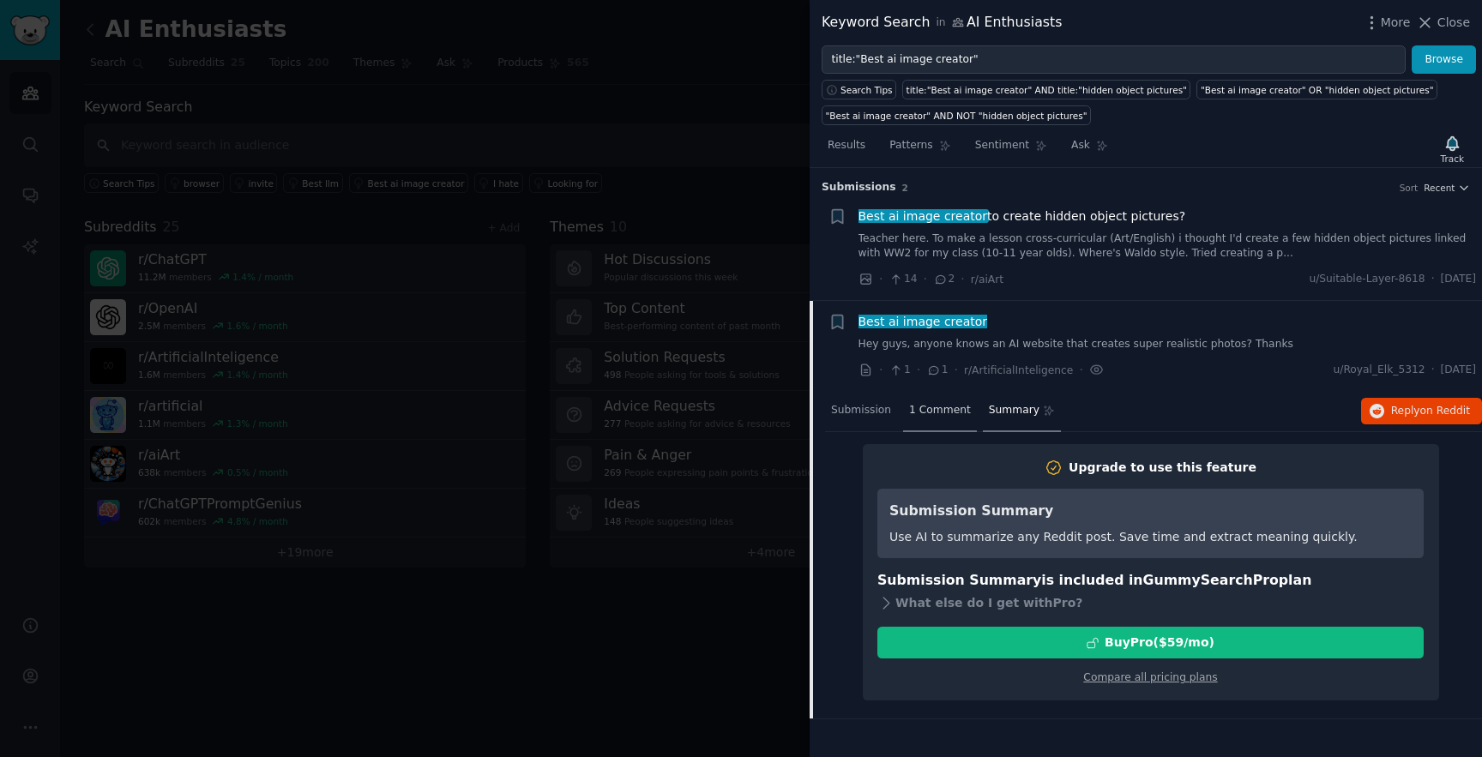
click at [966, 420] on div "1 Comment" at bounding box center [940, 411] width 74 height 41
